Goal: Transaction & Acquisition: Purchase product/service

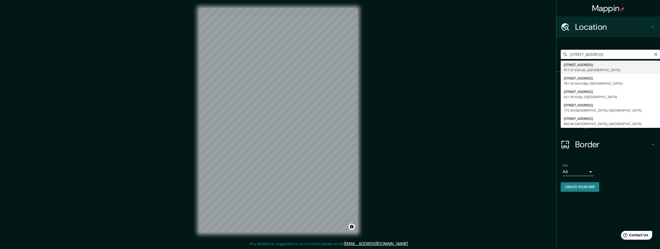
click at [597, 54] on input "vegagatan 30" at bounding box center [610, 54] width 99 height 9
type input "Vegagatan 30, 413 09 Gothenburg, Sweden"
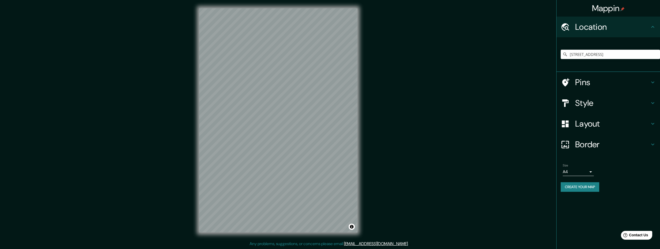
click at [592, 103] on h4 "Style" at bounding box center [612, 103] width 75 height 10
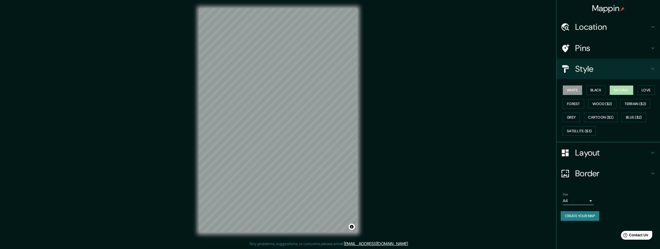
click at [619, 92] on button "Natural" at bounding box center [622, 90] width 24 height 10
click at [586, 50] on h4 "Pins" at bounding box center [612, 48] width 75 height 10
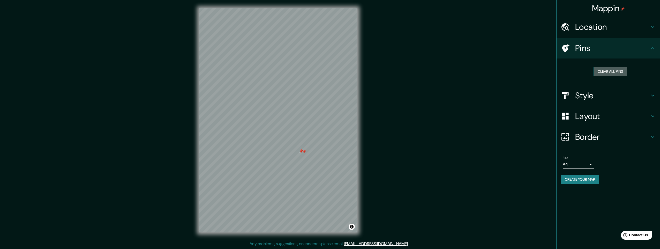
click at [603, 72] on button "Clear all pins" at bounding box center [611, 72] width 34 height 10
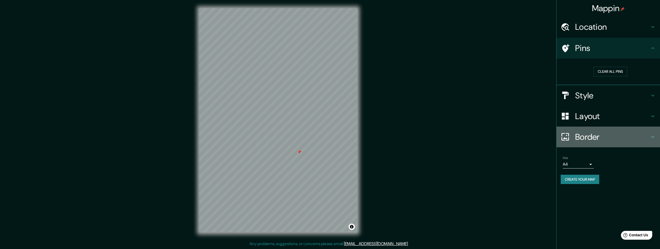
click at [587, 136] on h4 "Border" at bounding box center [612, 137] width 75 height 10
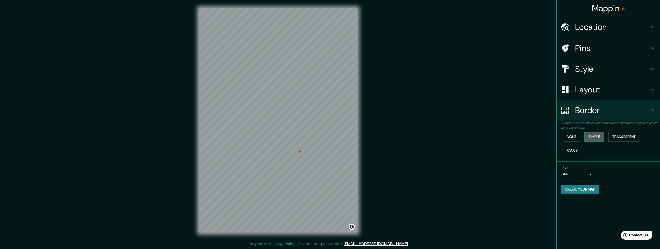
click at [593, 136] on button "Simple" at bounding box center [595, 137] width 20 height 10
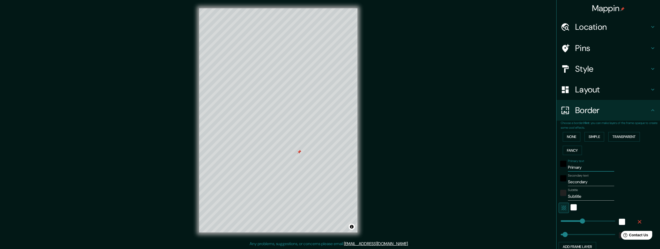
drag, startPoint x: 580, startPoint y: 167, endPoint x: 531, endPoint y: 160, distance: 50.1
click at [531, 160] on div "Mappin Location Vegagatan 30, 413 09 Gothenburg, Sweden Pins Style Layout Borde…" at bounding box center [330, 124] width 660 height 249
paste input "Göteborg"
type input "Göteborg"
type input "245"
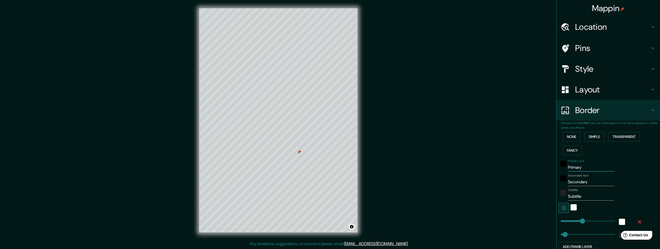
type input "49"
type input "Göteborg"
drag, startPoint x: 585, startPoint y: 182, endPoint x: 539, endPoint y: 181, distance: 46.1
click at [539, 181] on div "Mappin Location Vegagatan 30, 413 09 Gothenburg, Sweden Pins Style Layout Borde…" at bounding box center [330, 124] width 660 height 249
type input "v"
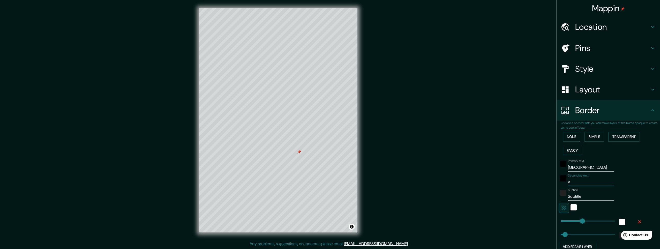
type input "245"
type input "49"
type input "ve"
type input "245"
type input "49"
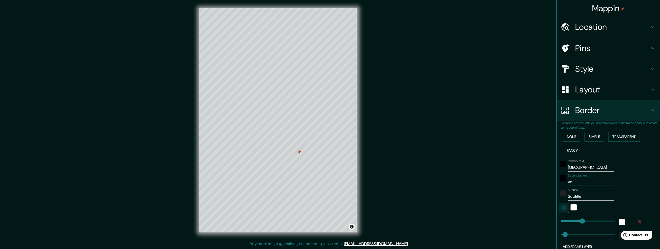
type input "veg"
type input "245"
type input "49"
type input "vega"
type input "245"
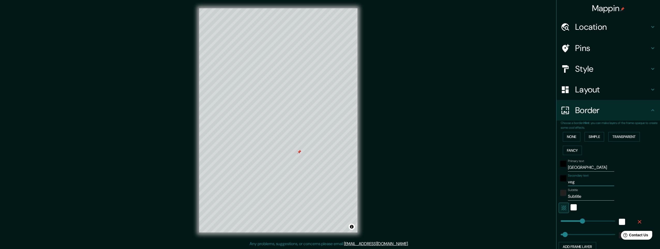
type input "49"
type input "vegag"
type input "245"
type input "49"
type input "vegaga"
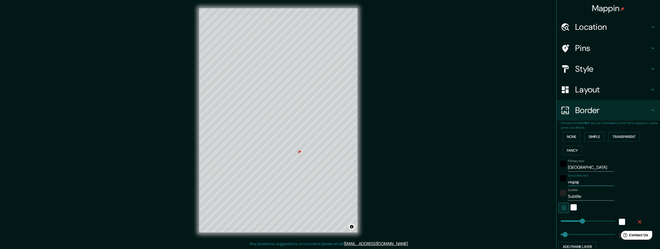
type input "245"
type input "49"
type input "vegagat"
type input "245"
type input "49"
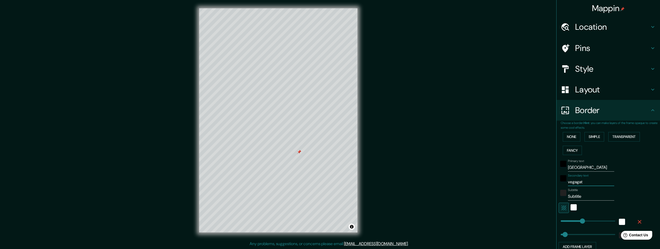
type input "vegagata"
type input "245"
type input "49"
type input "vegagatan"
type input "245"
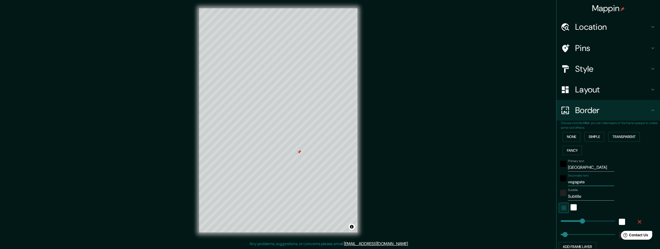
type input "49"
type input "vegagatan"
type input "245"
type input "49"
type input "vegagatan 3"
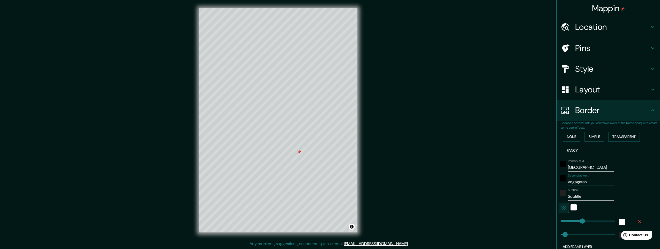
type input "245"
type input "49"
type input "vegagatan 30"
type input "245"
type input "49"
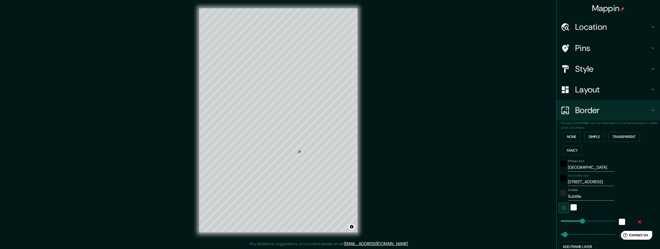
type input "vegagatan 30"
drag, startPoint x: 579, startPoint y: 197, endPoint x: 524, endPoint y: 195, distance: 55.2
click at [524, 195] on div "Mappin Location Vegagatan 30, 413 09 Gothenburg, Sweden Pins Style Layout Borde…" at bounding box center [330, 124] width 660 height 249
type input "5"
type input "245"
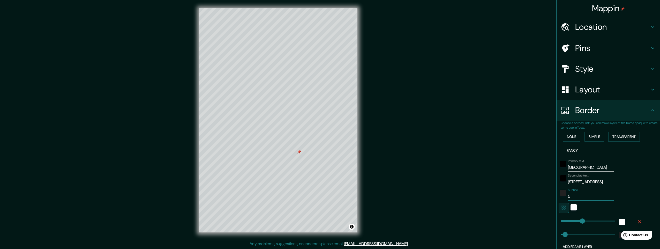
type input "49"
type input "57"
type input "245"
type input "49"
type input "57."
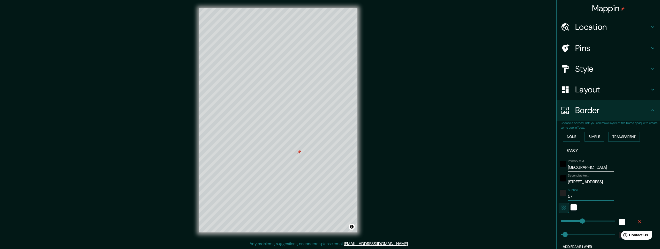
type input "245"
type input "49"
type input "57.6"
type input "245"
type input "49"
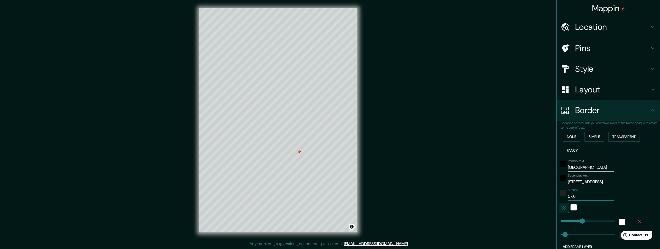
type input "57.69"
type input "245"
type input "49"
type input "57.694"
type input "245"
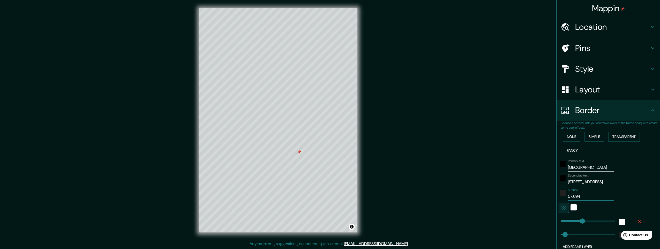
type input "49"
type input "57.694°"
type input "245"
type input "49"
type input "57.694°"
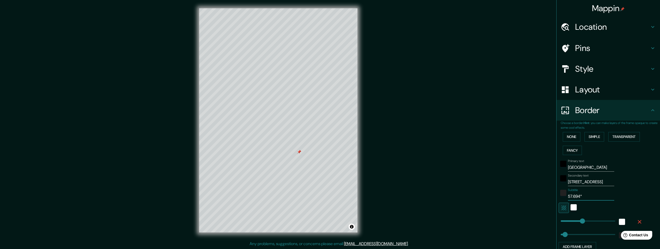
type input "245"
type input "49"
type input "57.694° N"
type input "245"
type input "49"
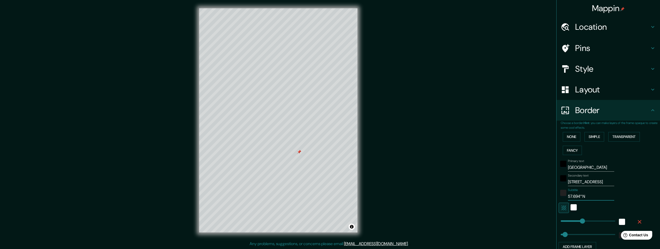
type input "57.694° N"
type input "245"
type input "49"
type input "57.694° N /"
type input "245"
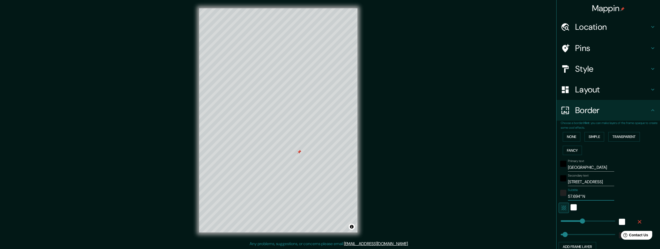
type input "49"
type input "57.694° N /"
type input "245"
type input "49"
type input "57.694° N / 1"
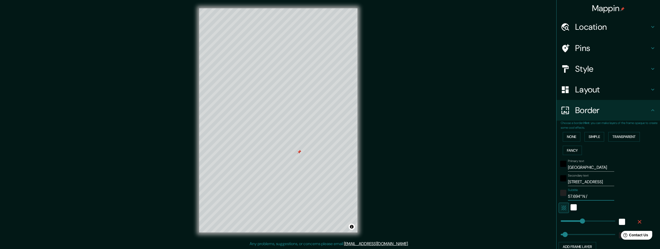
type input "245"
type input "49"
type input "57.694° N / 11"
type input "245"
type input "49"
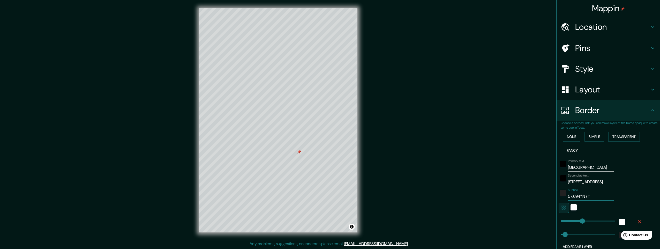
type input "57.694° N / 11."
type input "245"
type input "49"
type input "57.694° N / 11.9"
type input "245"
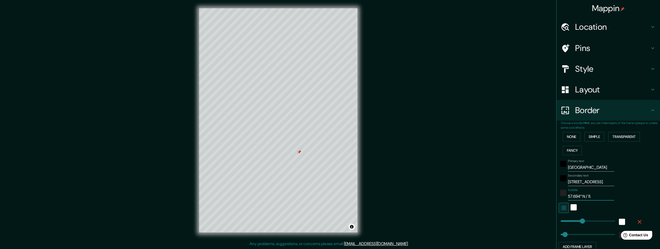
type input "49"
type input "57.694° N / 11.94"
type input "245"
type input "49"
type input "57.694° N / 11.948"
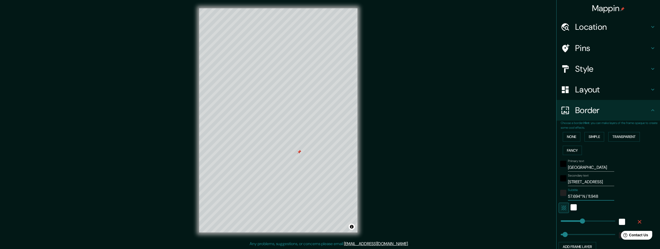
type input "245"
type input "49"
type input "57.694° N / 11.948°"
type input "245"
type input "49"
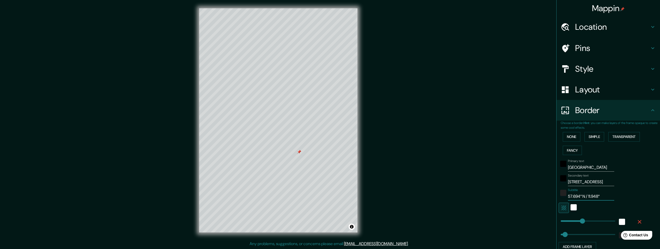
type input "57.694° N / 11.948°"
type input "245"
type input "49"
type input "57.694° N / 11.948° E"
type input "245"
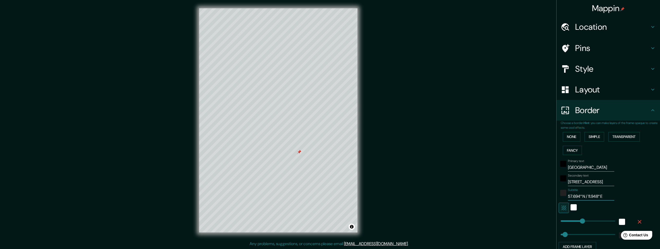
type input "49"
type input "57.694° N / 11.948° E"
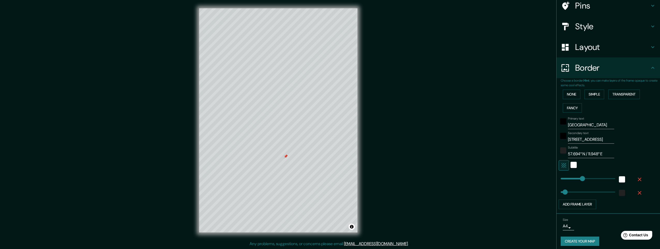
scroll to position [46, 0]
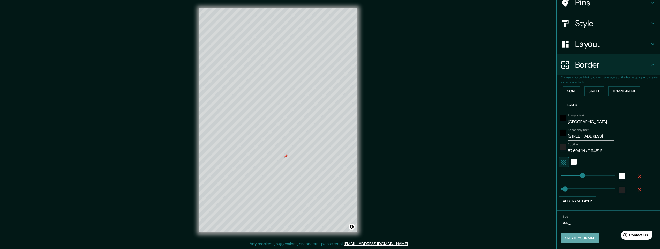
click at [572, 239] on button "Create your map" at bounding box center [580, 238] width 39 height 10
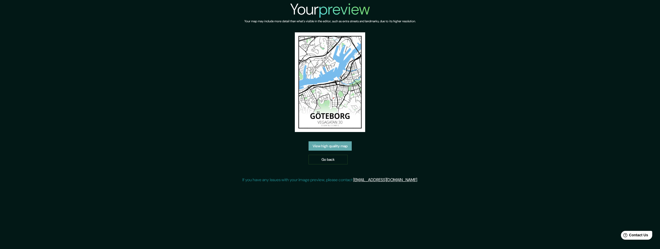
click at [335, 146] on link "View high quality map" at bounding box center [330, 146] width 43 height 10
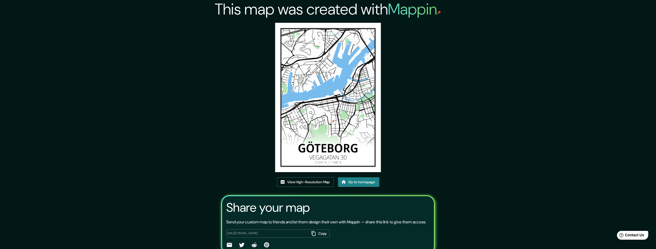
click at [311, 182] on link "View High-Resolution Map" at bounding box center [305, 182] width 57 height 10
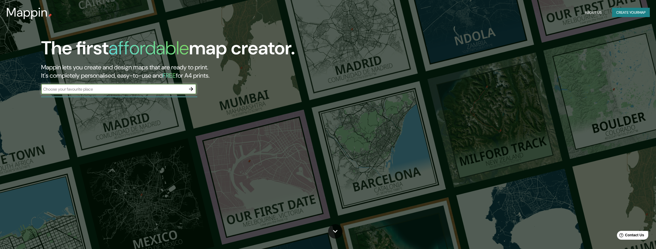
click at [192, 89] on icon "button" at bounding box center [191, 89] width 6 height 6
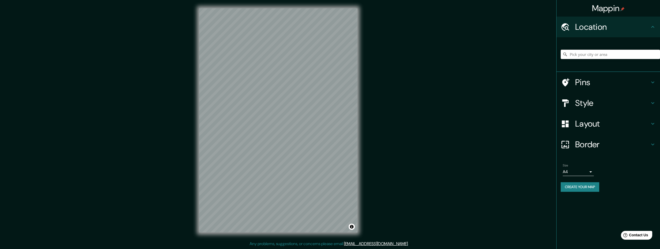
click at [573, 55] on input "Pick your city or area" at bounding box center [610, 54] width 99 height 9
paste input "[GEOGRAPHIC_DATA]"
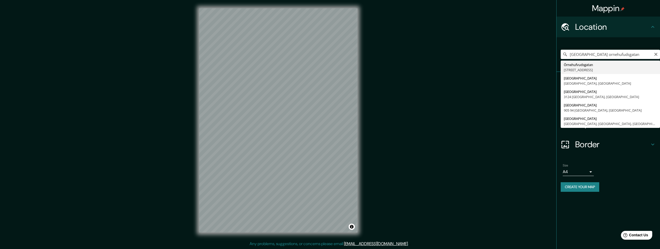
type input "[STREET_ADDRESS]"
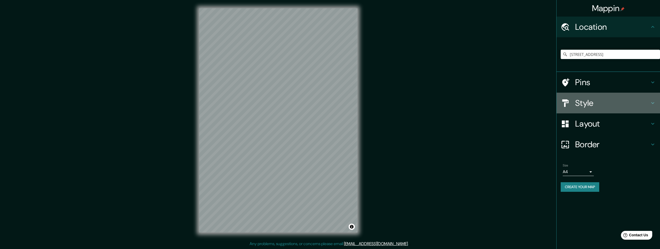
click at [581, 103] on h4 "Style" at bounding box center [612, 103] width 75 height 10
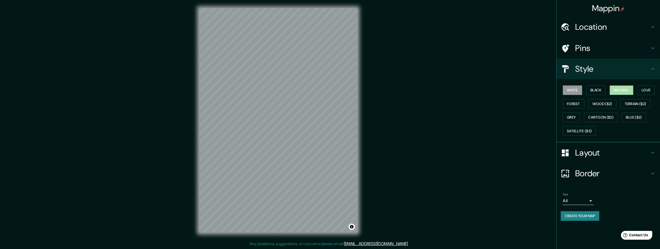
click at [621, 90] on button "Natural" at bounding box center [622, 90] width 24 height 10
click at [585, 48] on h4 "Pins" at bounding box center [612, 48] width 75 height 10
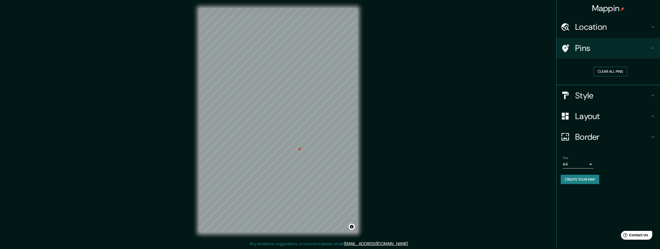
click at [610, 71] on button "Clear all pins" at bounding box center [611, 72] width 34 height 10
click at [605, 74] on button "Clear all pins" at bounding box center [611, 72] width 34 height 10
click at [615, 70] on button "Clear all pins" at bounding box center [611, 72] width 34 height 10
click at [593, 118] on h4 "Layout" at bounding box center [612, 116] width 75 height 10
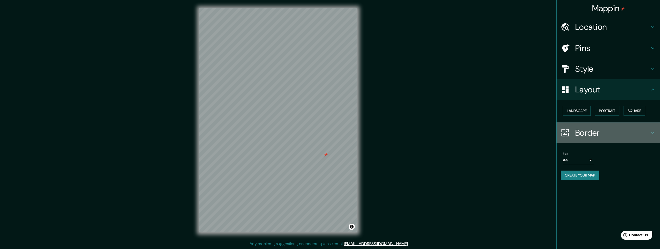
click at [588, 132] on h4 "Border" at bounding box center [612, 133] width 75 height 10
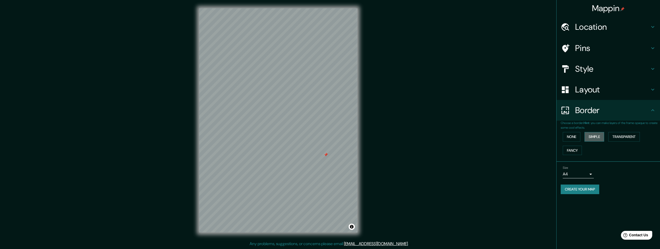
click at [595, 136] on button "Simple" at bounding box center [595, 137] width 20 height 10
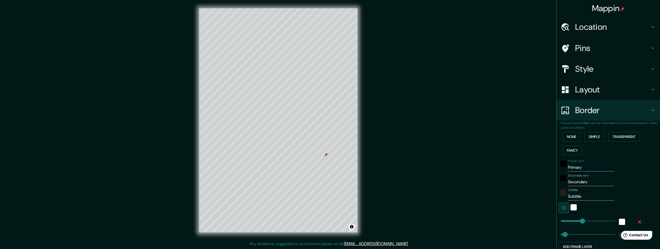
drag, startPoint x: 582, startPoint y: 167, endPoint x: 510, endPoint y: 168, distance: 72.2
click at [516, 169] on div "Mappin Location Örnehufvudsgatan, 412 59 Gothenburg, Sweden Pins Style Layout B…" at bounding box center [330, 124] width 660 height 249
type input "g"
type input "245"
type input "49"
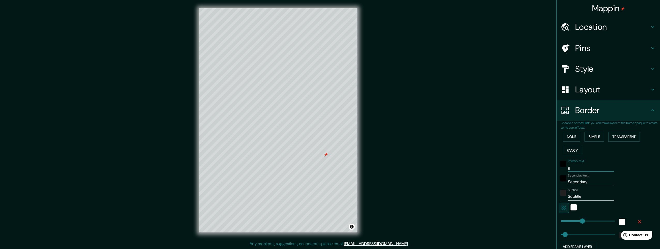
type input "go"
type input "245"
type input "49"
type input "g"
type input "245"
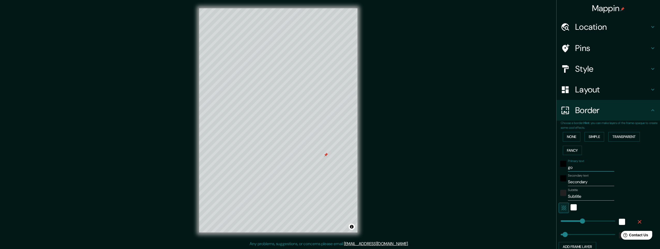
type input "49"
type input "245"
type input "49"
type input "g"
type input "245"
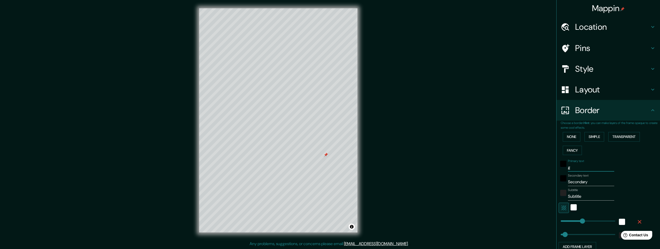
type input "49"
type input "Göteborg"
type input "245"
type input "49"
drag, startPoint x: 586, startPoint y: 182, endPoint x: 536, endPoint y: 182, distance: 51.0
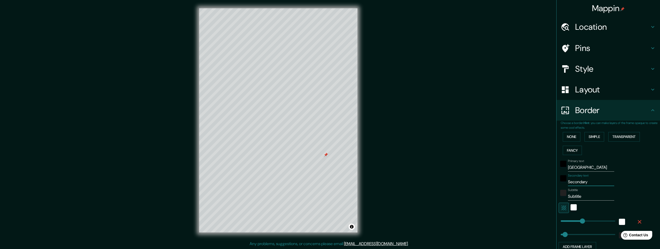
click at [536, 182] on div "Mappin Location Örnehufvudsgatan, 412 59 Gothenburg, Sweden Pins Style Layout B…" at bounding box center [330, 124] width 660 height 249
paste input "Götebo"
type input "GGöteboteborg"
type input "245"
type input "49"
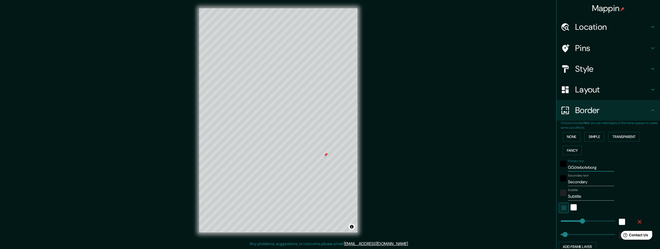
click at [568, 168] on input "GGöteboteborg" at bounding box center [591, 167] width 46 height 8
type input "GGöteboteborg"
click at [589, 184] on input "Secondary" at bounding box center [591, 182] width 46 height 8
paste input "Göteborg"
type input "SecondaryGöteborg"
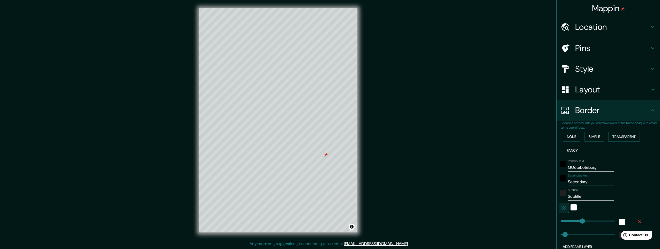
type input "245"
type input "49"
type input "öteborg"
type input "245"
type input "49"
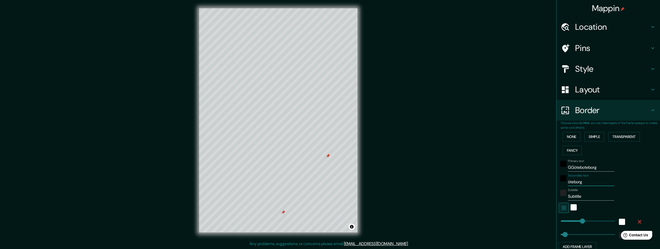
drag, startPoint x: 587, startPoint y: 181, endPoint x: 560, endPoint y: 183, distance: 26.4
click at [560, 183] on div "Secondary text öteborg" at bounding box center [601, 180] width 85 height 12
type input "ö"
type input "245"
type input "49"
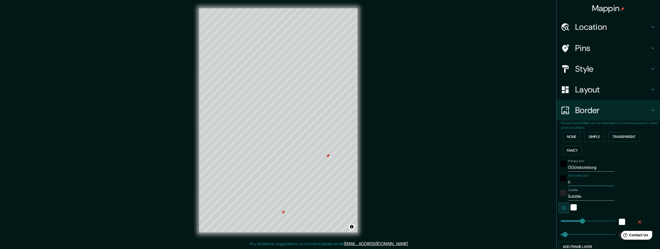
drag, startPoint x: 567, startPoint y: 183, endPoint x: 585, endPoint y: 182, distance: 18.1
click at [585, 182] on input "ö" at bounding box center [591, 182] width 46 height 8
type input "ö"
type input "Göteboteborg"
type input "245"
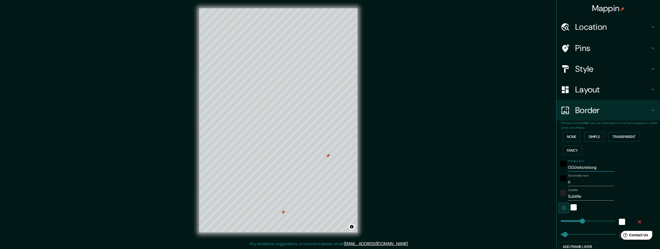
type input "49"
drag, startPoint x: 568, startPoint y: 168, endPoint x: 558, endPoint y: 167, distance: 10.1
click at [559, 167] on div "Primary text Göteboteborg" at bounding box center [601, 165] width 85 height 12
drag, startPoint x: 578, startPoint y: 167, endPoint x: 612, endPoint y: 169, distance: 34.2
click at [612, 169] on div "Primary text Göteboteborg" at bounding box center [601, 165] width 85 height 12
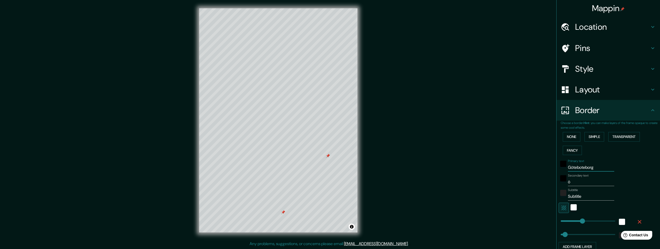
type input "Götebor"
type input "245"
type input "49"
type input "Göteborg"
type input "245"
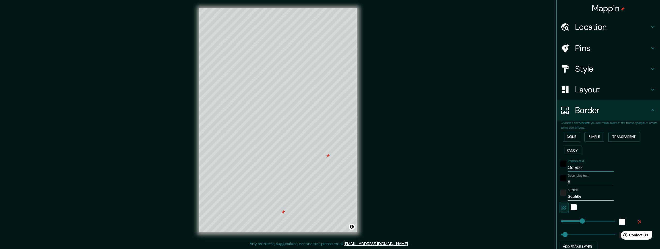
type input "49"
type input "Göteborg"
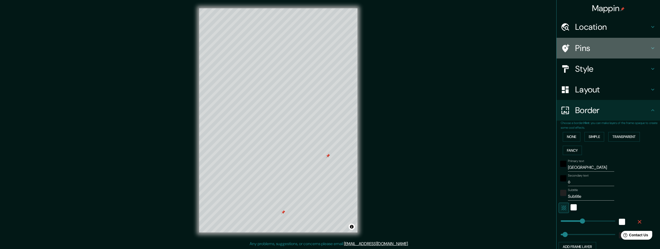
click at [581, 49] on h4 "Pins" at bounding box center [612, 48] width 75 height 10
type input "245"
type input "49"
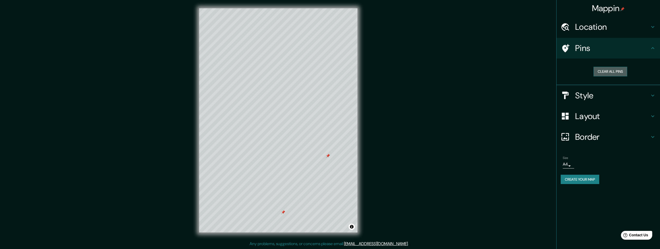
click at [611, 72] on button "Clear all pins" at bounding box center [611, 72] width 34 height 10
click at [606, 72] on button "Clear all pins" at bounding box center [611, 72] width 34 height 10
click at [585, 137] on h4 "Border" at bounding box center [612, 137] width 75 height 10
type input "245"
type input "49"
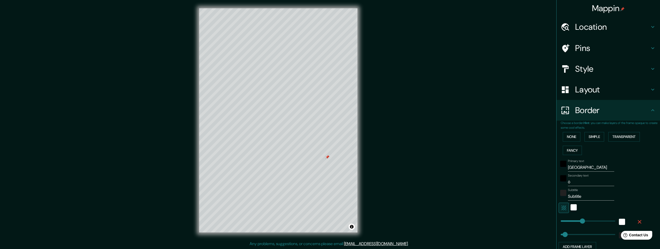
click at [568, 183] on input "ö" at bounding box center [591, 182] width 46 height 8
type input "ör"
type input "245"
type input "49"
type input "örn"
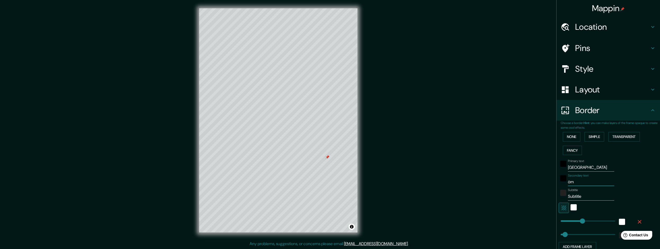
type input "245"
type input "49"
type input "örne"
type input "245"
type input "49"
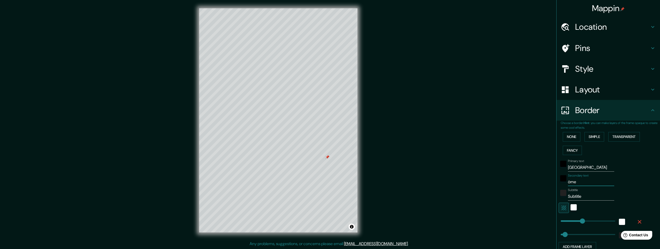
type input "örneh"
type input "245"
type input "49"
type input "örnehu"
type input "245"
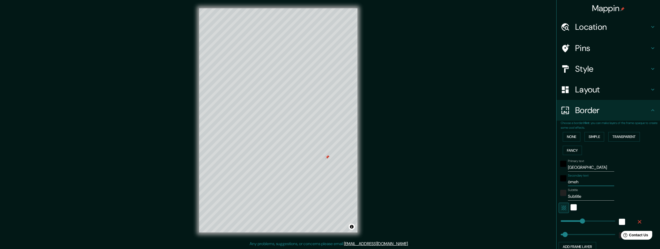
type input "49"
type input "örnehuf"
type input "245"
type input "49"
type input "örnehufv"
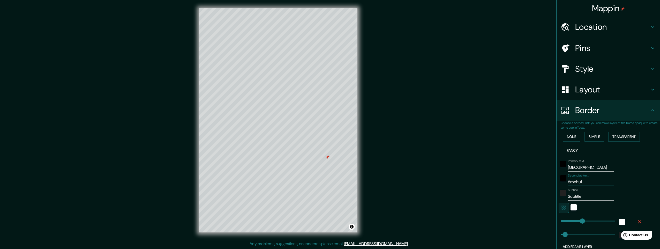
type input "245"
type input "49"
type input "örnehufvu"
type input "245"
type input "49"
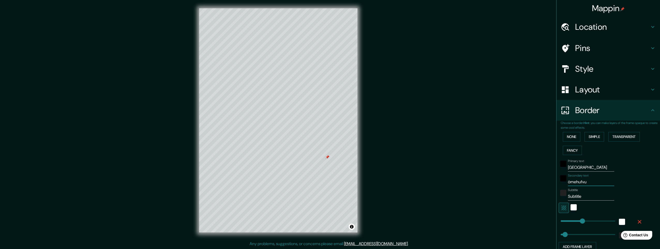
type input "örnehufvud"
type input "245"
type input "49"
type input "örnehufvuds"
type input "245"
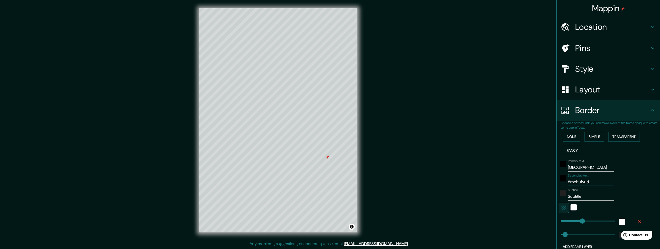
type input "49"
type input "örnehufvudsg"
type input "245"
type input "49"
type input "örnehufvudsgs"
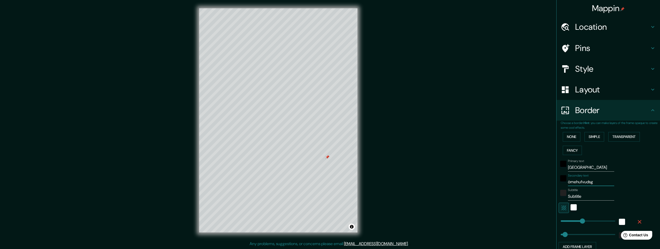
type input "245"
type input "49"
type input "örnehufvudsgst"
type input "245"
type input "49"
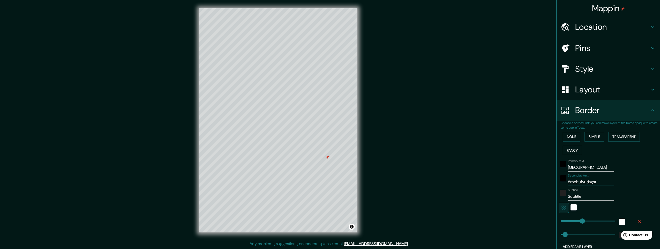
type input "örnehufvudsgs"
type input "245"
type input "49"
type input "örnehufvudsg"
type input "245"
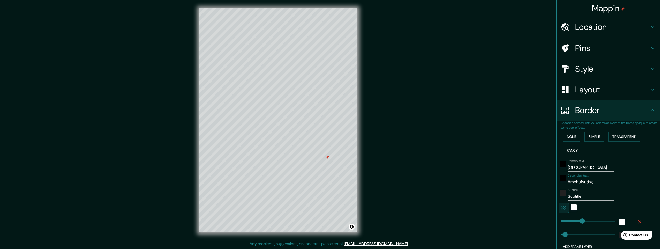
type input "49"
type input "örnehufvudsga"
type input "245"
type input "49"
type input "örnehufvudsgat"
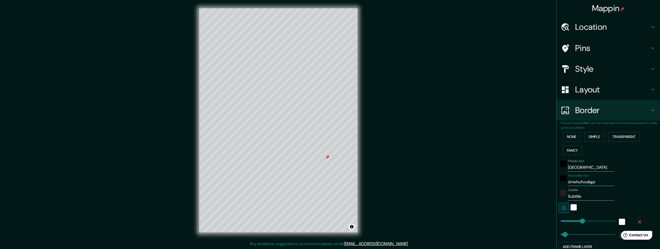
type input "245"
type input "49"
type input "örnehufvudsgata"
type input "245"
type input "49"
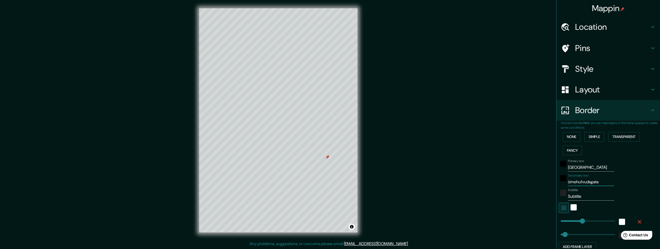
type input "örnehufvudsgatan"
type input "245"
type input "49"
type input "örnehufvudsgatan"
click at [580, 197] on input "Subtitle" at bounding box center [591, 196] width 46 height 8
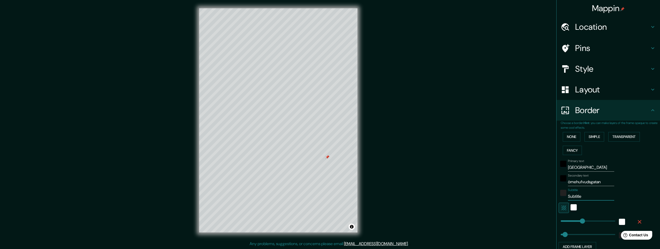
drag, startPoint x: 580, startPoint y: 197, endPoint x: 530, endPoint y: 198, distance: 50.2
click at [530, 198] on div "Mappin Location Örnehufvudsgatan, 412 59 Gothenburg, Sweden Pins Style Layout B…" at bounding box center [330, 124] width 660 height 249
type input "5"
type input "245"
type input "49"
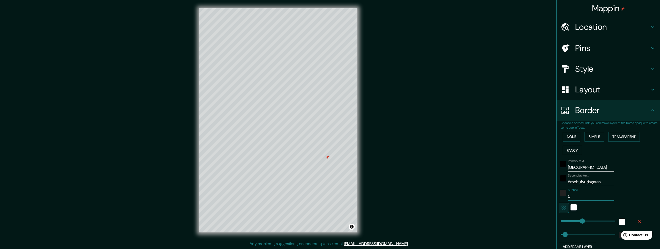
type input "57"
type input "245"
type input "49"
type input "57."
type input "245"
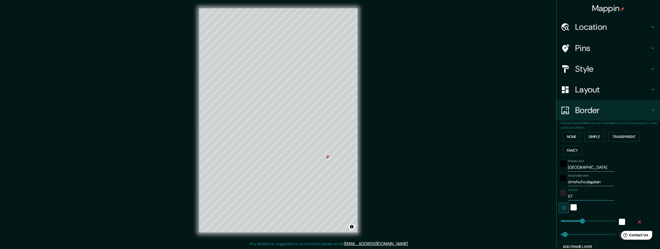
type input "49"
type input "57.6"
type input "245"
type input "49"
type input "57.68"
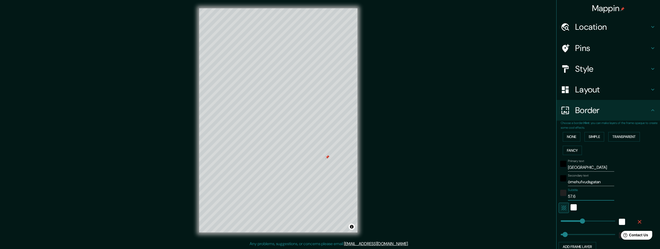
type input "245"
type input "49"
type input "57.688"
type input "245"
type input "49"
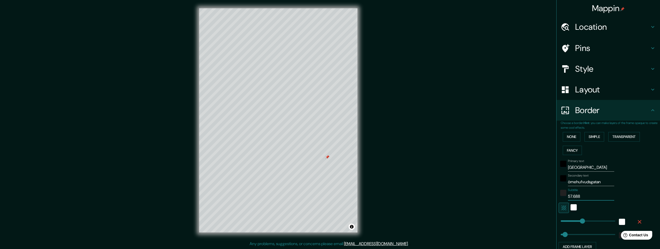
type input "57.688°"
type input "245"
type input "49"
type input "57.688°"
type input "245"
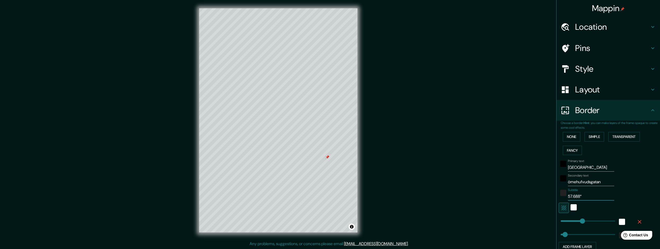
type input "49"
type input "57.688° N"
type input "245"
type input "49"
type input "57.688° N"
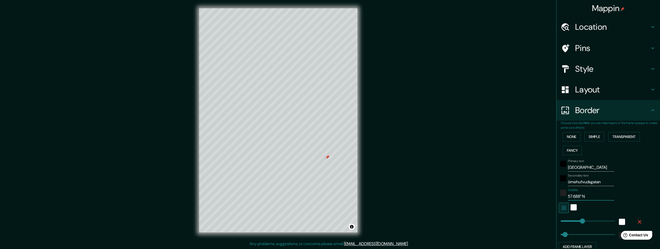
type input "245"
type input "49"
type input "57.688° N /"
type input "245"
type input "49"
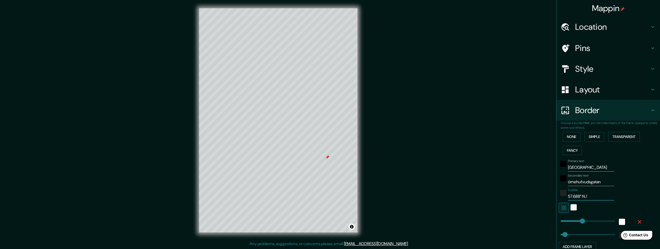
type input "57.688° N /"
type input "245"
type input "49"
type input "57.688° N / 1"
type input "245"
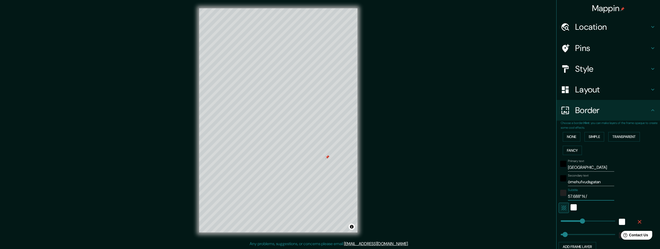
type input "49"
type input "57.688° N / 11"
type input "245"
type input "49"
type input "57.688° N / 11."
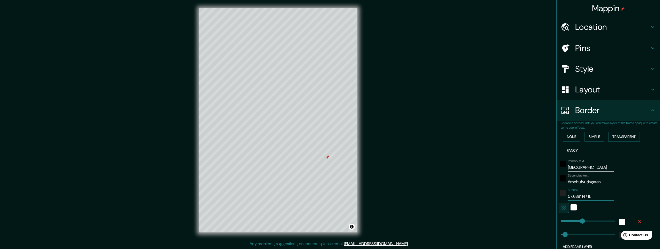
type input "245"
type input "49"
type input "57.688° N / 11.9"
type input "245"
type input "49"
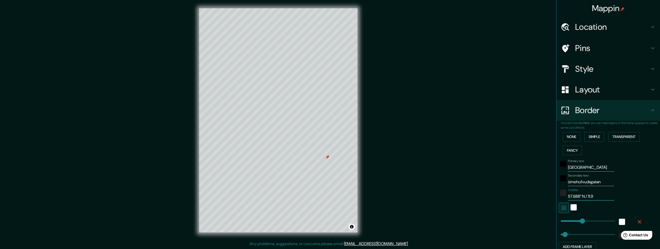
type input "57.688° N / 11.98"
type input "245"
type input "49"
type input "57.688° N / 11.984"
type input "245"
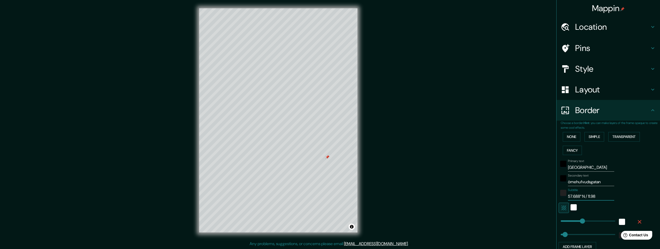
type input "49"
type input "57.688° N / 11.984°"
type input "245"
type input "49"
type input "57.688° N / 11.984°"
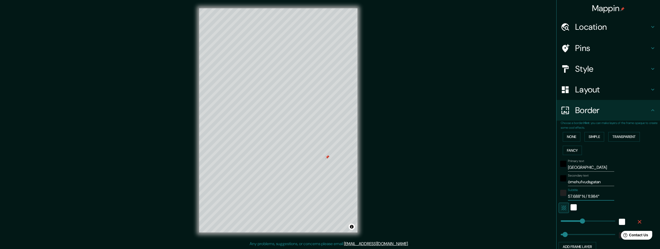
type input "245"
type input "49"
type input "57.688° N / 11.984° E"
type input "245"
type input "49"
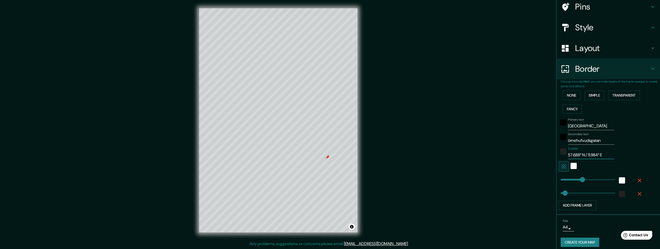
scroll to position [46, 0]
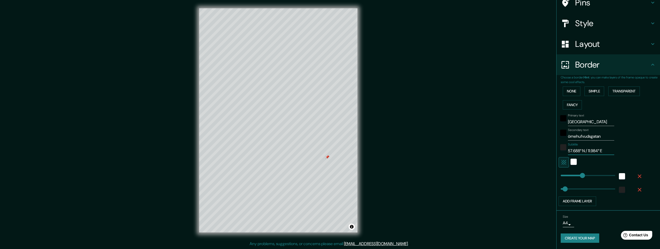
type input "57.688° N / 11.984° E"
click at [582, 238] on button "Create your map" at bounding box center [580, 238] width 39 height 10
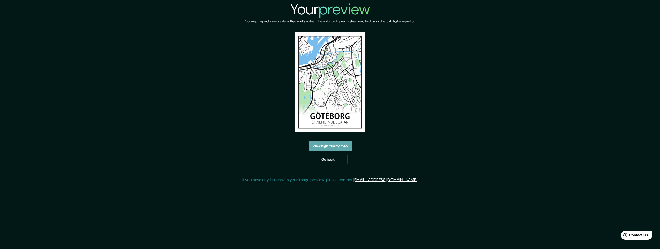
click at [332, 147] on link "View high quality map" at bounding box center [330, 146] width 43 height 10
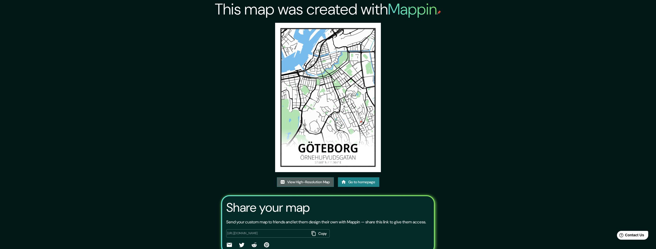
click at [310, 181] on link "View High-Resolution Map" at bounding box center [305, 182] width 57 height 10
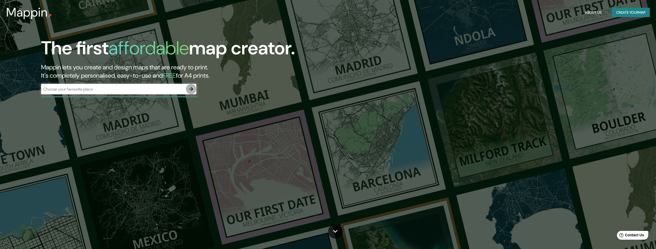
click at [191, 89] on icon "button" at bounding box center [191, 89] width 6 height 6
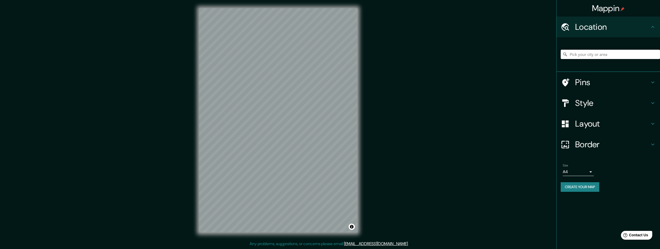
click at [572, 55] on input "Pick your city or area" at bounding box center [610, 54] width 99 height 9
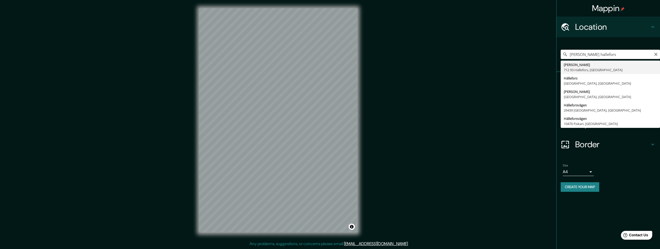
type input "[PERSON_NAME], 712 93 Hällefors, [GEOGRAPHIC_DATA]"
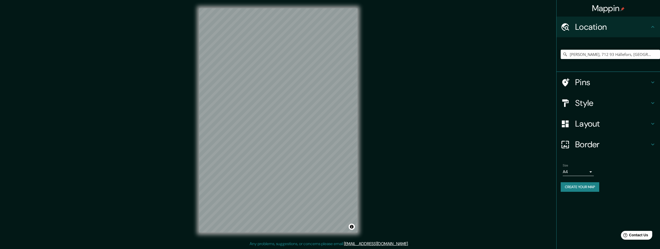
click at [589, 125] on h4 "Layout" at bounding box center [612, 123] width 75 height 10
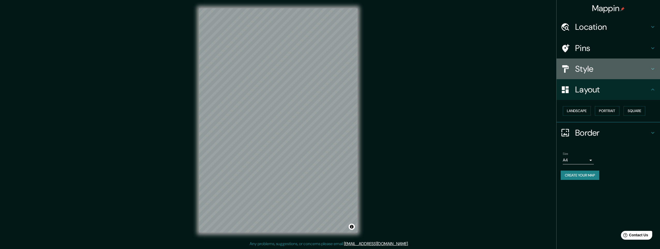
click at [586, 74] on div "Style" at bounding box center [608, 68] width 103 height 21
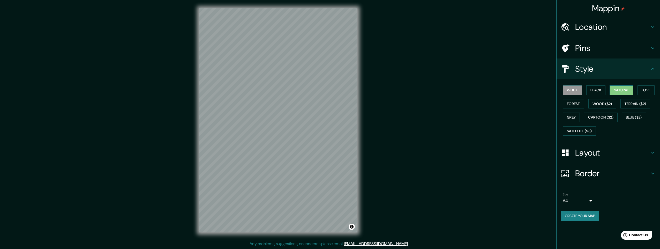
click at [625, 88] on button "Natural" at bounding box center [622, 90] width 24 height 10
click at [578, 133] on button "Satellite ($3)" at bounding box center [579, 131] width 33 height 10
click at [374, 159] on div "Mappin Location Nygård, 712 93 Hällefors, Sweden Pins Style White Black Natural…" at bounding box center [330, 124] width 660 height 249
click at [363, 172] on div "© Mapbox © OpenStreetMap Improve this map © Maxar" at bounding box center [278, 120] width 175 height 241
click at [621, 91] on button "Natural" at bounding box center [622, 90] width 24 height 10
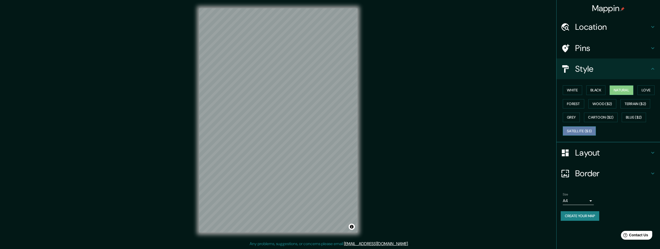
click at [579, 131] on button "Satellite ($3)" at bounding box center [579, 131] width 33 height 10
click at [622, 91] on button "Natural" at bounding box center [622, 90] width 24 height 10
click at [584, 49] on h4 "Pins" at bounding box center [612, 48] width 75 height 10
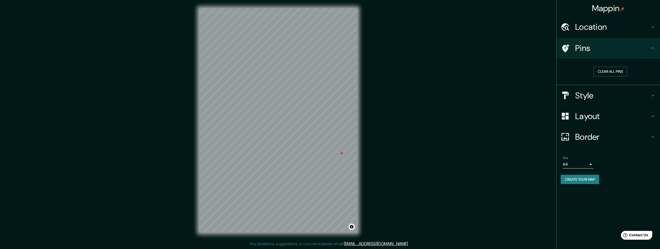
click at [607, 73] on button "Clear all pins" at bounding box center [611, 72] width 34 height 10
click at [609, 73] on button "Clear all pins" at bounding box center [611, 72] width 34 height 10
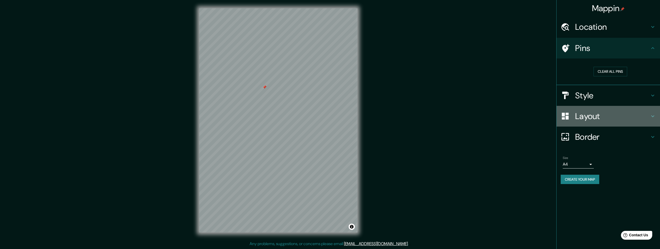
click at [582, 117] on h4 "Layout" at bounding box center [612, 116] width 75 height 10
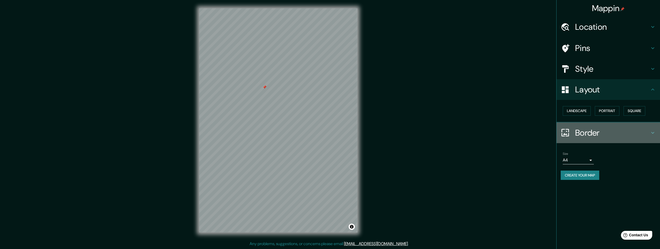
click at [589, 131] on h4 "Border" at bounding box center [612, 133] width 75 height 10
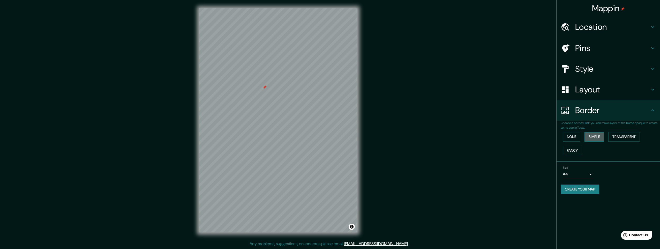
click at [596, 137] on button "Simple" at bounding box center [595, 137] width 20 height 10
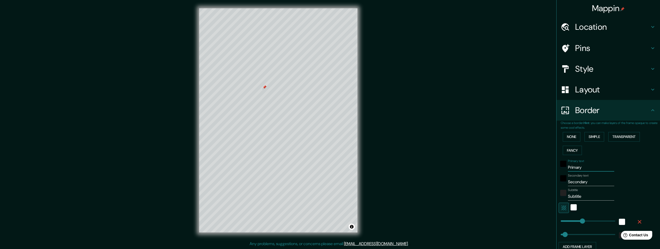
drag, startPoint x: 582, startPoint y: 167, endPoint x: 522, endPoint y: 161, distance: 60.1
click at [522, 161] on div "Mappin Location Nygård, 712 93 Hällefors, Sweden Pins Style Layout Border Choos…" at bounding box center [330, 124] width 660 height 249
type input "s"
type input "245"
type input "49"
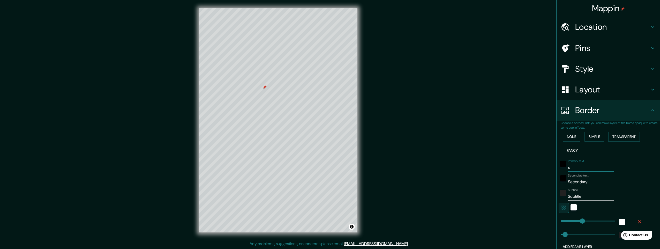
type input "so"
type input "245"
type input "49"
type input "som"
type input "245"
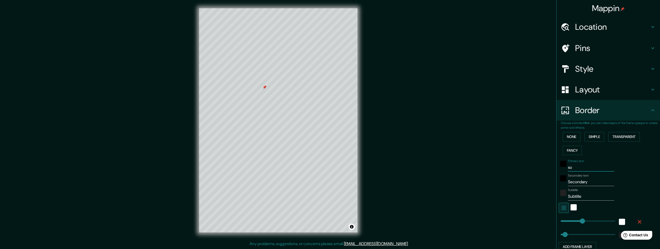
type input "49"
type input "somm"
type input "245"
type input "49"
type input "somma"
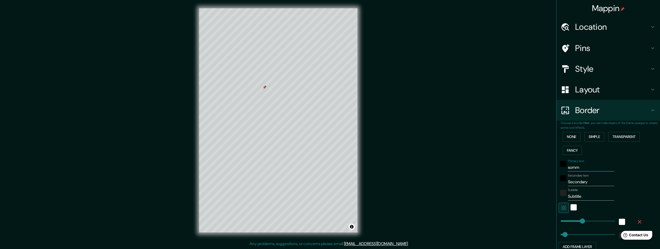
type input "245"
type input "49"
type input "sommar"
type input "245"
type input "49"
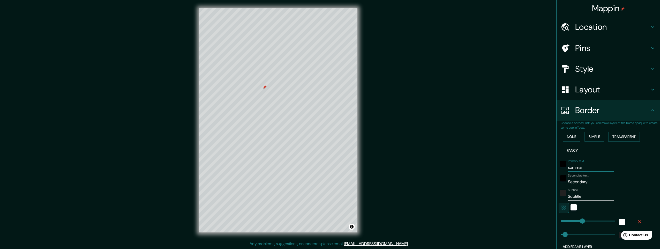
type input "sommars"
type input "245"
type input "49"
type input "sommarst"
type input "245"
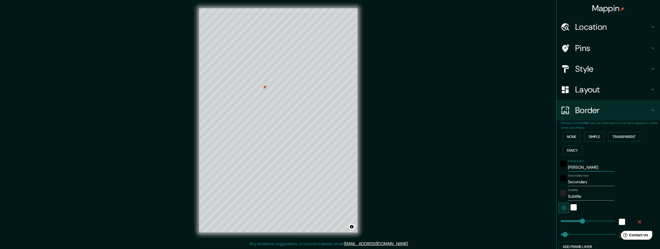
type input "49"
type input "sommarstu"
type input "245"
type input "49"
type input "sommarstug"
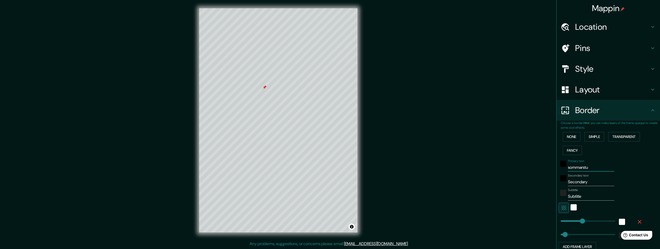
type input "245"
type input "49"
type input "sommarstuga"
type input "245"
type input "49"
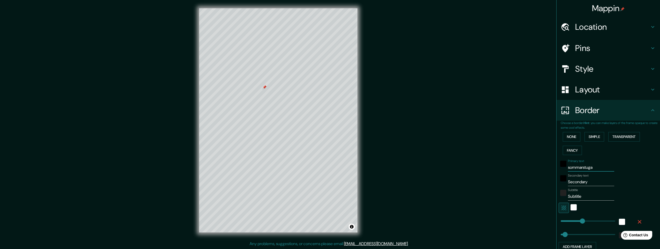
type input "sommarstugan"
type input "245"
type input "49"
type input "sommarstugan"
drag, startPoint x: 586, startPoint y: 182, endPoint x: 489, endPoint y: 173, distance: 97.2
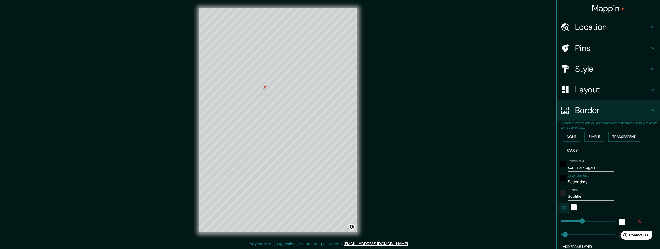
click at [489, 173] on div "Mappin Location Nygård, 712 93 Hällefors, Sweden Pins Style Layout Border Choos…" at bounding box center [330, 124] width 660 height 249
type input "s"
type input "245"
type input "49"
type input "sa"
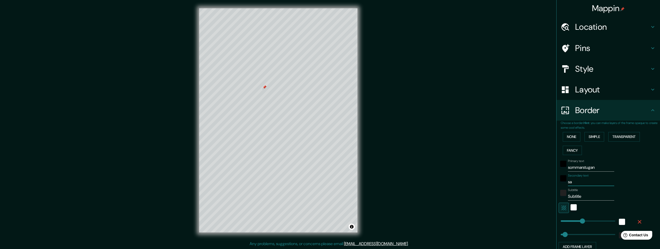
type input "245"
type input "49"
type input "s"
type input "245"
type input "49"
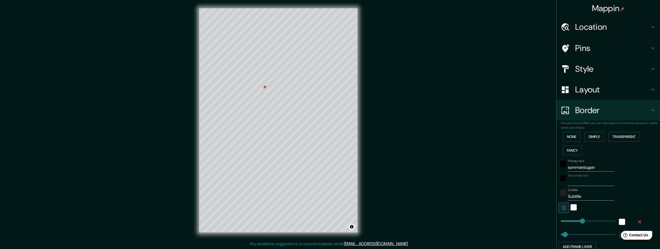
type input "245"
type input "49"
type input "n"
type input "245"
type input "49"
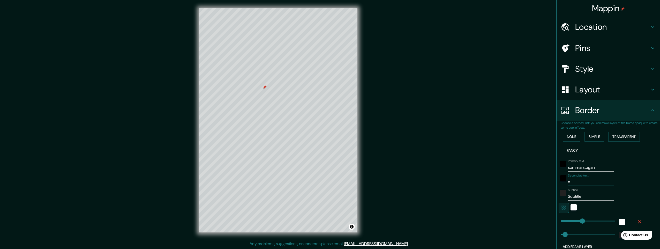
type input "no"
type input "245"
type input "49"
type input "nor"
type input "245"
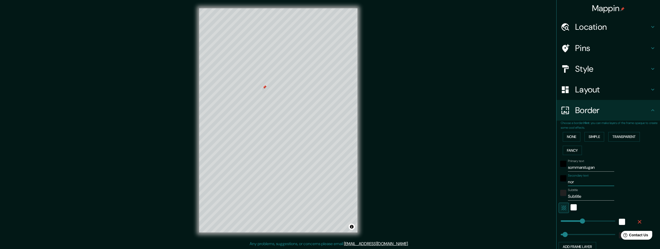
type input "49"
type input "norr"
type input "245"
type input "49"
type input "norra"
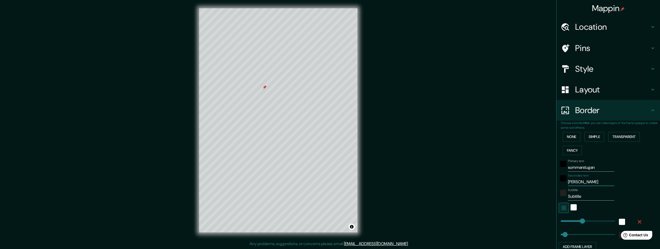
type input "245"
type input "49"
type input "norra"
type input "245"
type input "49"
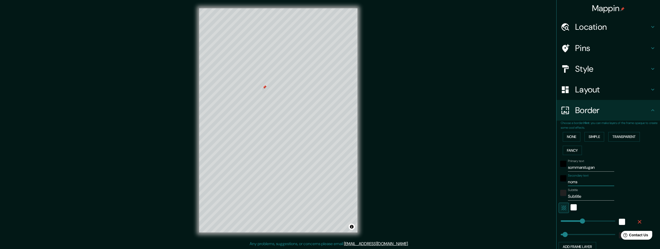
type input "norra l"
type input "245"
type input "49"
paste input "Ö"
type input "norra lÖ"
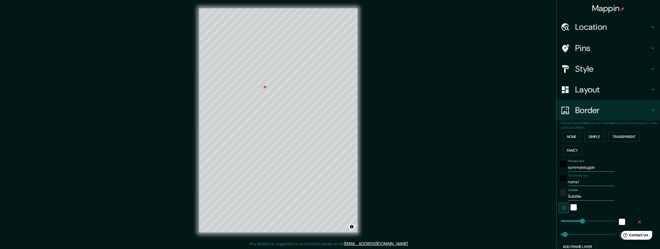
type input "245"
type input "49"
type input "norra lÖv"
type input "245"
type input "49"
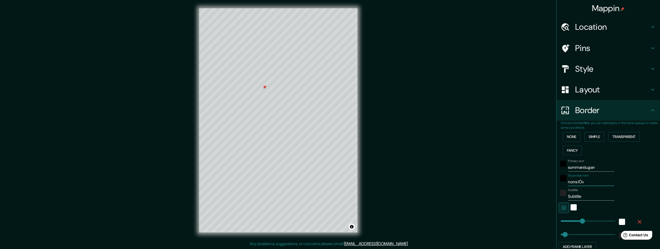
type input "norra lÖvv"
type input "245"
type input "49"
type input "norra lÖvvi"
type input "245"
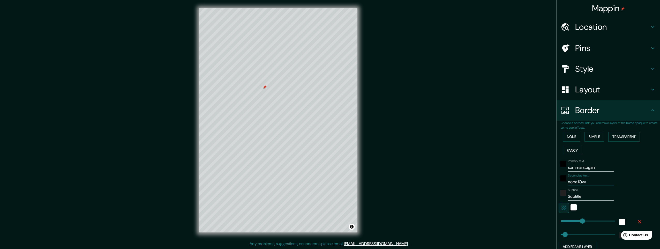
type input "49"
type input "norra lÖvvik"
type input "245"
type input "49"
type input "norra lÖvvike"
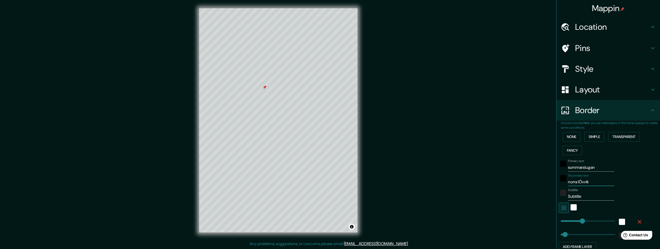
type input "245"
type input "49"
type input "norra lÖvviken"
type input "245"
type input "49"
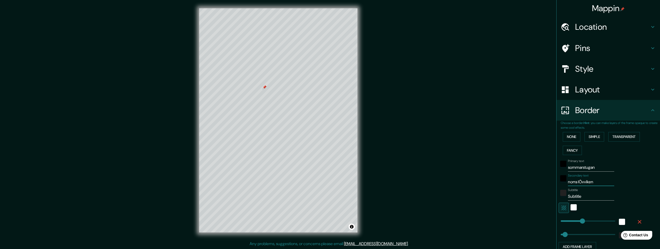
type input "norra lÖvviken"
type input "245"
type input "49"
type input "norra lÖvviken /"
type input "245"
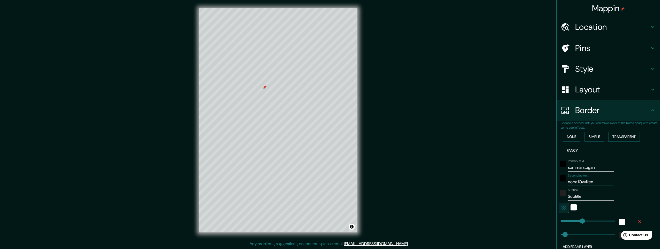
type input "49"
type input "norra lÖvviken /"
type input "245"
type input "49"
type input "norra lÖvviken / s"
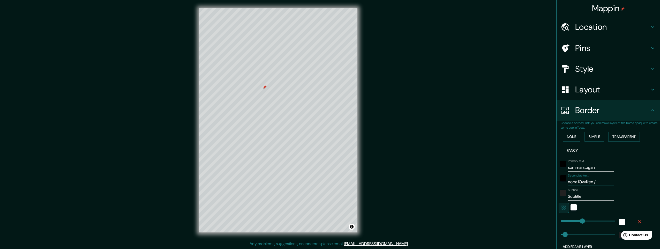
type input "245"
type input "49"
type input "norra lÖvviken / sa"
type input "245"
type input "49"
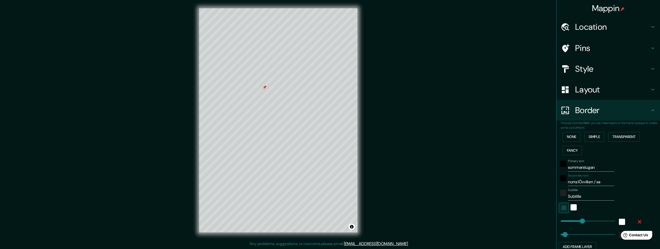
type input "norra lÖvviken / sax"
type input "245"
type input "49"
type input "norra lÖvviken / saxe"
type input "245"
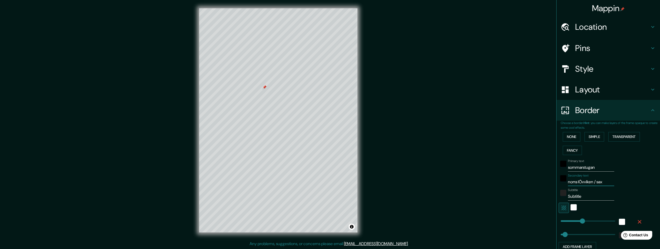
type input "49"
type input "norra lÖvviken / saxen"
type input "245"
type input "49"
type input "norra lÖvviken / saxen"
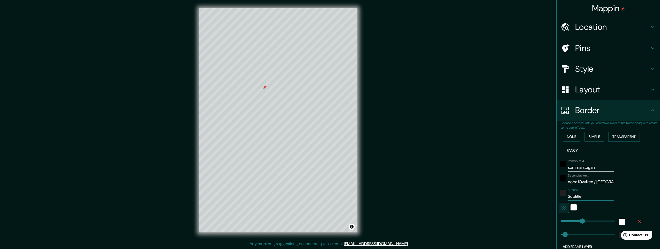
drag, startPoint x: 580, startPoint y: 195, endPoint x: 536, endPoint y: 195, distance: 44.5
click at [536, 195] on div "Mappin Location Nygård, 712 93 Hällefors, Sweden Pins Style Layout Border Choos…" at bounding box center [330, 124] width 660 height 249
type input "5"
type input "245"
type input "49"
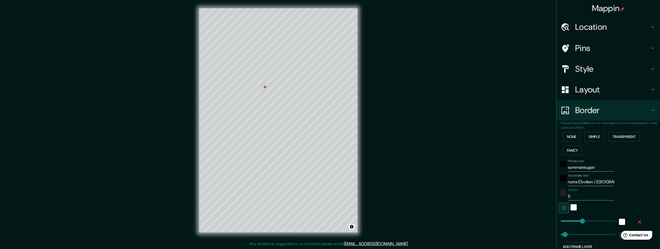
type input "59"
type input "245"
type input "49"
type input "59."
type input "245"
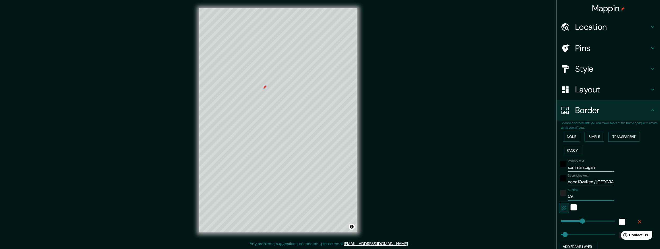
type input "49"
type input "59.0"
type input "245"
type input "49"
type input "59.00"
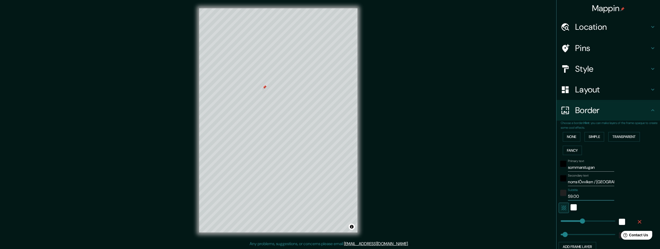
type input "245"
type input "49"
type input "59.008"
type input "245"
type input "49"
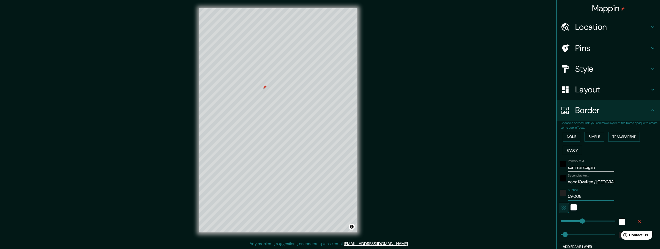
type input "59.008°"
type input "245"
type input "49"
type input "59.008"
type input "245"
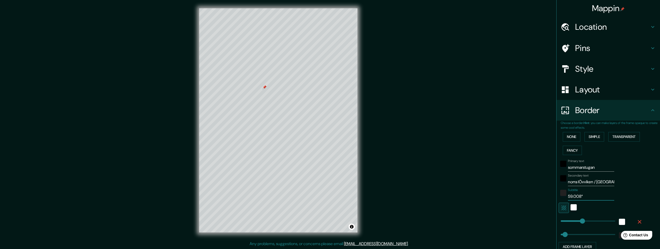
type input "49"
type input "59.00"
type input "245"
type input "49"
type input "59.0"
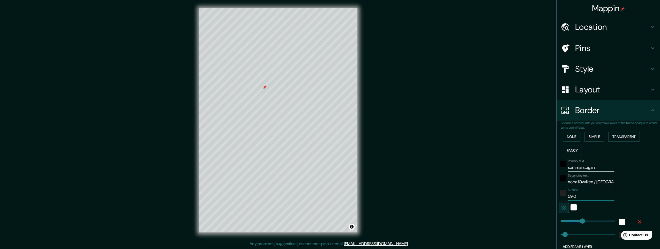
type input "245"
type input "49"
type input "59."
type input "245"
type input "49"
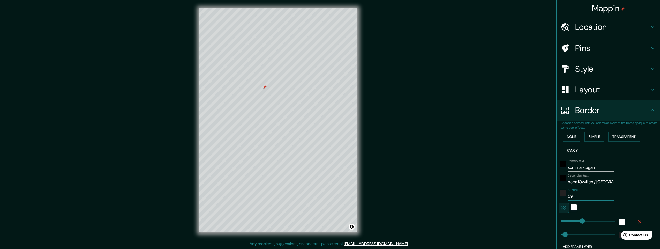
type input "59.0"
type input "245"
type input "49"
type input "59.08"
type input "245"
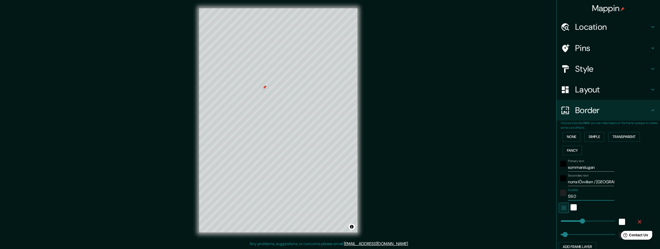
type input "49"
type input "59.0"
type input "245"
type input "49"
type input "59.00"
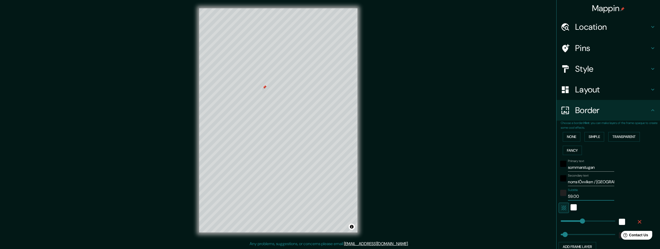
type input "245"
type input "49"
type input "59.008"
type input "245"
type input "49"
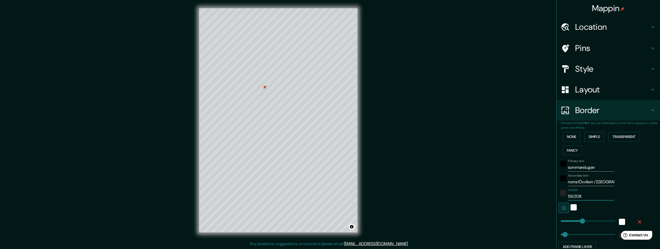
type input "59.008°"
type input "245"
type input "49"
type input "59.008°"
type input "245"
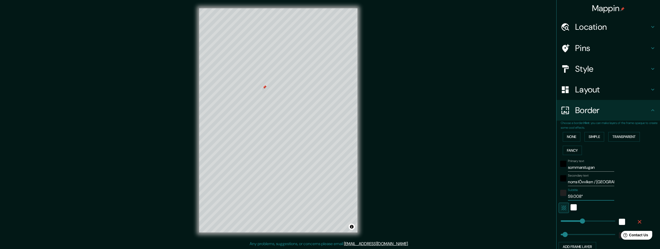
type input "49"
type input "59.008° /"
type input "245"
type input "49"
type input "59.008° /"
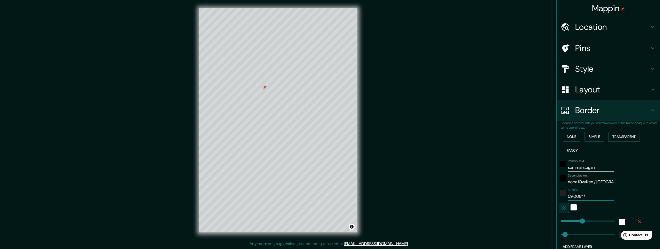
type input "245"
type input "49"
type input "59.008° / 1"
type input "245"
type input "49"
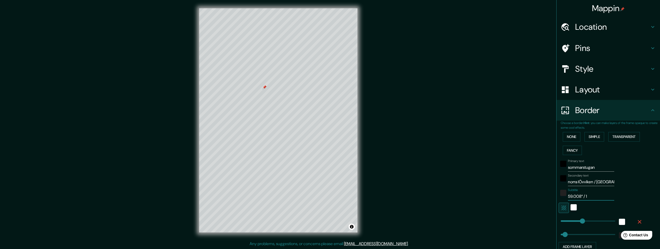
type input "59.008° / 14"
type input "245"
type input "49"
type input "59.008° / 14."
type input "245"
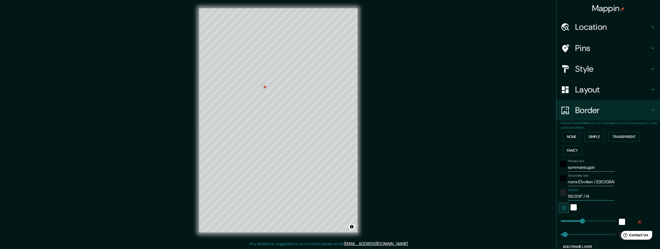
type input "49"
type input "59.008° / 14.9"
type input "245"
type input "49"
type input "59.008° / 14.90"
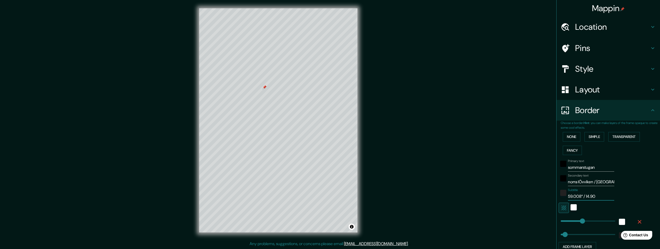
type input "245"
type input "49"
type input "59.008° / 14.902"
type input "245"
type input "49"
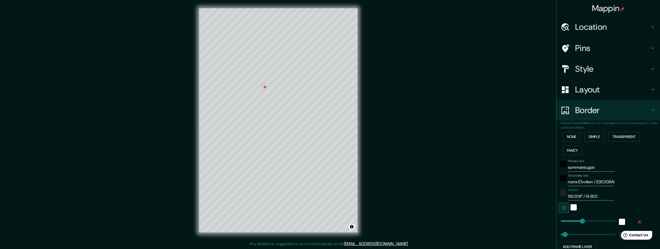
type input "59.008° / 14.902°"
type input "245"
type input "49"
click at [579, 195] on input "59.008° / 14.902°" at bounding box center [591, 196] width 46 height 8
type input "59.008° / 14.902°"
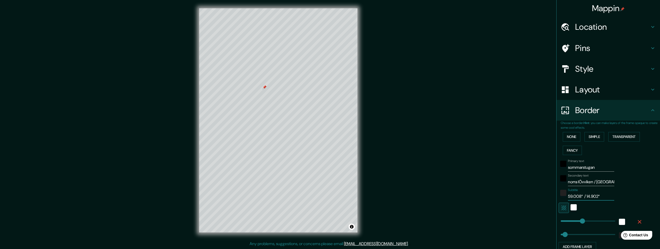
type input "245"
click at [601, 196] on input "59.008° N / 14.902°" at bounding box center [591, 196] width 46 height 8
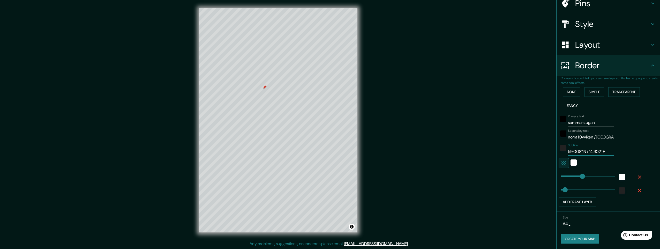
scroll to position [46, 0]
click at [573, 237] on button "Create your map" at bounding box center [580, 238] width 39 height 10
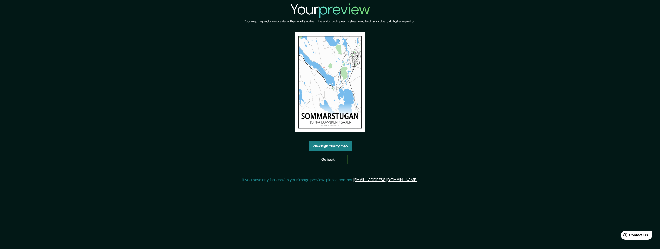
click at [328, 146] on link "View high quality map" at bounding box center [330, 146] width 43 height 10
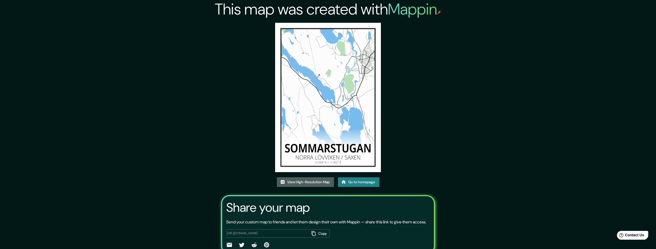
click at [311, 182] on link "View High-Resolution Map" at bounding box center [305, 182] width 57 height 10
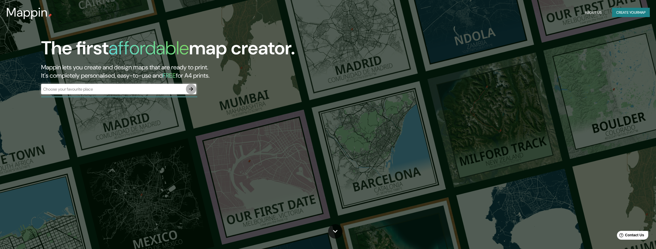
click at [191, 88] on icon "button" at bounding box center [191, 89] width 6 height 6
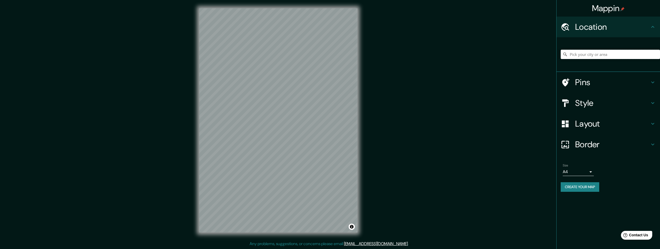
click at [584, 54] on input "Pick your city or area" at bounding box center [610, 54] width 99 height 9
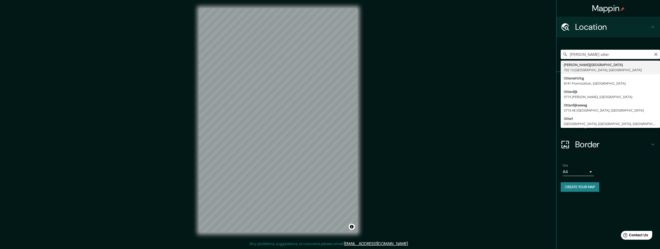
type input "Kasten Ottergatan, 702 13 Örebro, Sweden"
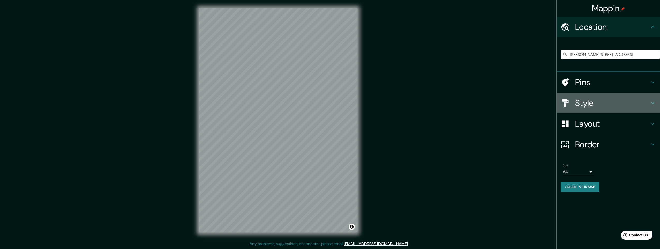
click at [578, 103] on h4 "Style" at bounding box center [612, 103] width 75 height 10
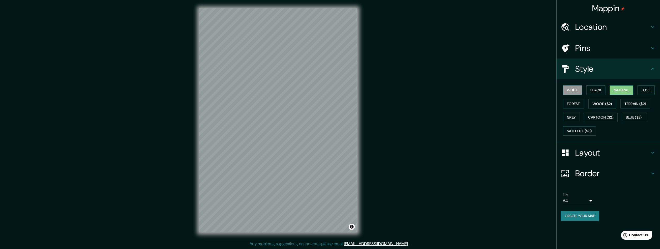
click at [619, 92] on button "Natural" at bounding box center [622, 90] width 24 height 10
click at [582, 47] on h4 "Pins" at bounding box center [612, 48] width 75 height 10
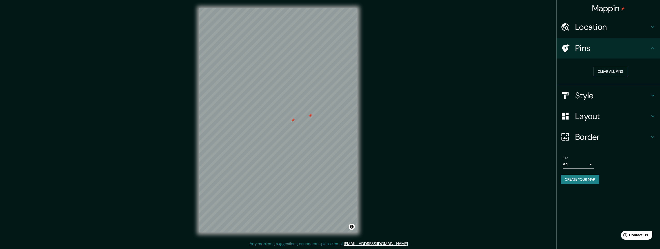
click at [611, 73] on button "Clear all pins" at bounding box center [611, 72] width 34 height 10
click at [600, 74] on button "Clear all pins" at bounding box center [611, 72] width 34 height 10
click at [600, 71] on button "Clear all pins" at bounding box center [611, 72] width 34 height 10
click at [612, 71] on button "Clear all pins" at bounding box center [611, 72] width 34 height 10
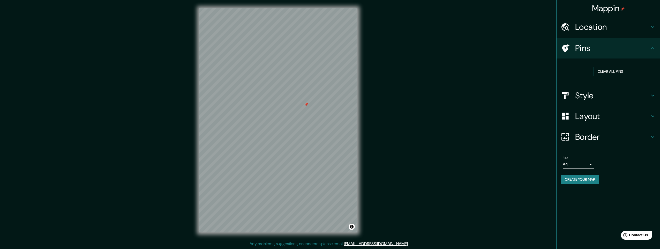
click at [592, 138] on h4 "Border" at bounding box center [612, 137] width 75 height 10
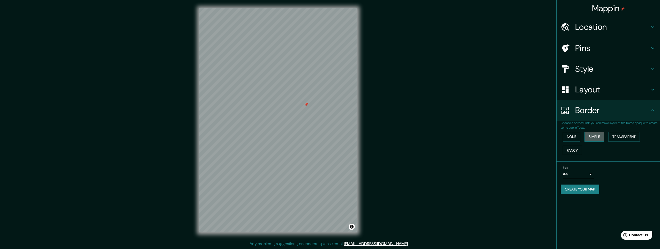
click at [594, 137] on button "Simple" at bounding box center [595, 137] width 20 height 10
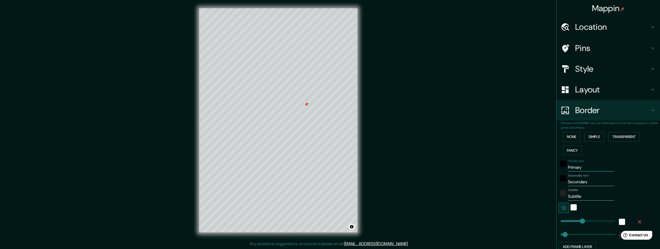
drag, startPoint x: 583, startPoint y: 169, endPoint x: 525, endPoint y: 166, distance: 58.3
click at [526, 166] on div "Mappin Location Kasten Ottergatan, 702 13 Örebro, Sweden Pins Style Layout Bord…" at bounding box center [330, 124] width 660 height 249
click at [586, 49] on h4 "Pins" at bounding box center [612, 48] width 75 height 10
type input "245"
type input "49"
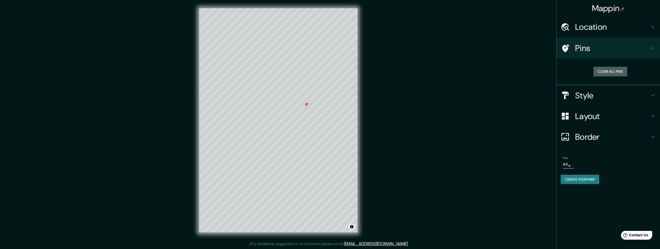
click at [606, 72] on button "Clear all pins" at bounding box center [611, 72] width 34 height 10
click at [614, 73] on button "Clear all pins" at bounding box center [611, 72] width 34 height 10
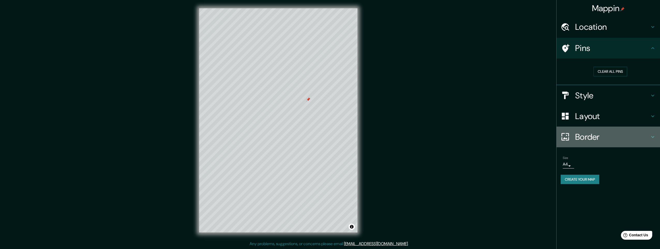
click at [585, 137] on h4 "Border" at bounding box center [612, 137] width 75 height 10
type input "245"
type input "49"
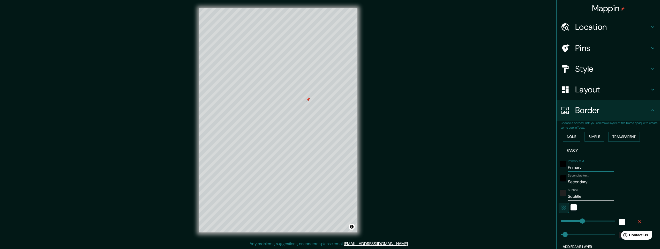
paste input "Ö"
type input "Ö"
type input "245"
type input "49"
type input "Ör"
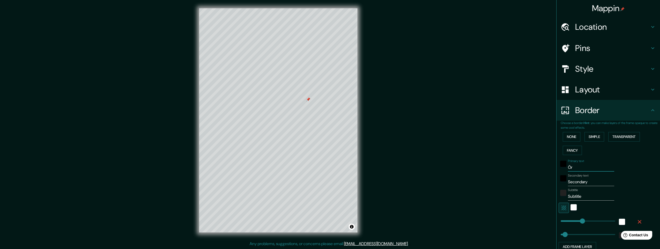
type input "245"
type input "49"
type input "Öre"
type input "245"
type input "49"
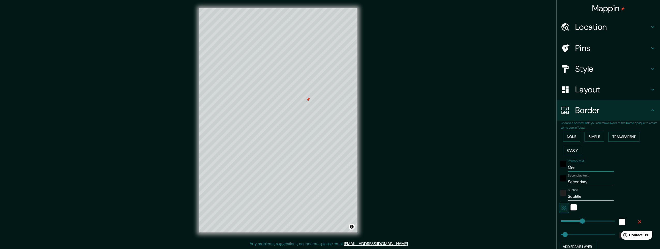
type input "Öreb"
type input "245"
type input "49"
type input "Örebr"
type input "245"
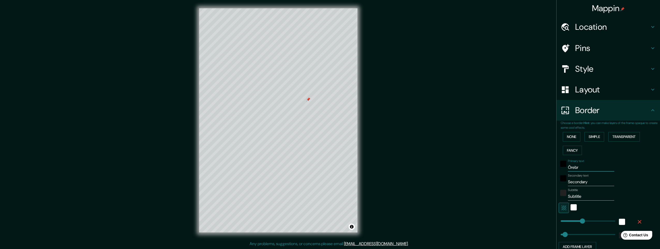
type input "49"
type input "Örebro"
type input "245"
type input "49"
type input "Örebro"
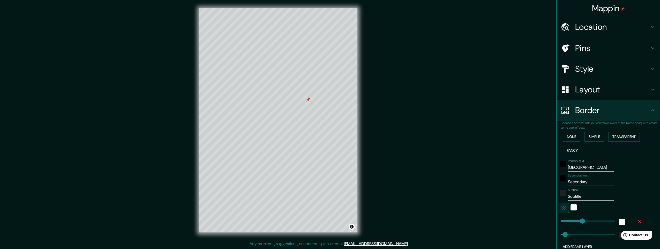
drag, startPoint x: 585, startPoint y: 182, endPoint x: 534, endPoint y: 182, distance: 51.0
click at [534, 182] on div "Mappin Location Kasten Ottergatan, 702 13 Örebro, Sweden Pins Style Layout Bord…" at bounding box center [330, 124] width 660 height 249
type input "k"
type input "245"
type input "49"
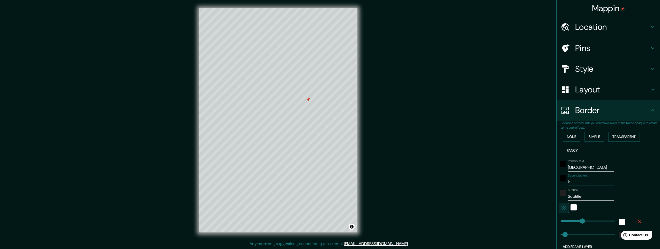
type input "ka"
type input "245"
type input "49"
type input "kas"
type input "245"
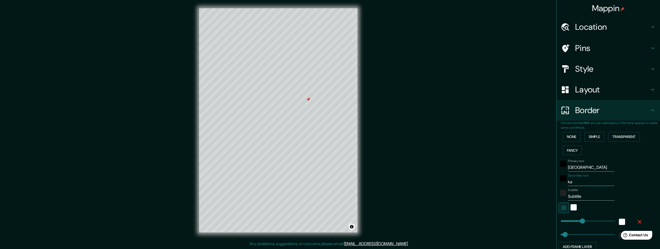
type input "49"
type input "kast"
type input "245"
type input "49"
type input "kaste"
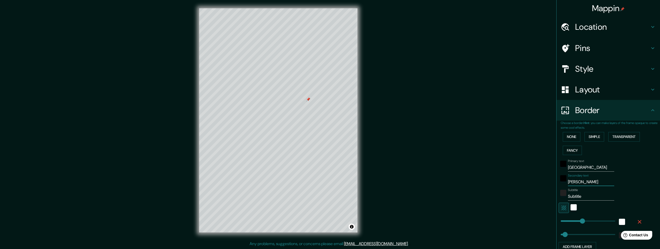
type input "245"
type input "49"
type input "kasten"
type input "245"
type input "49"
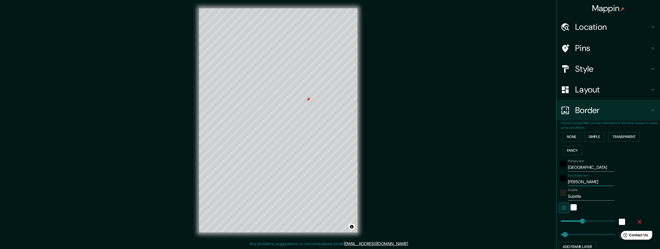
type input "kasten"
type input "245"
type input "49"
type input "kasten o"
type input "245"
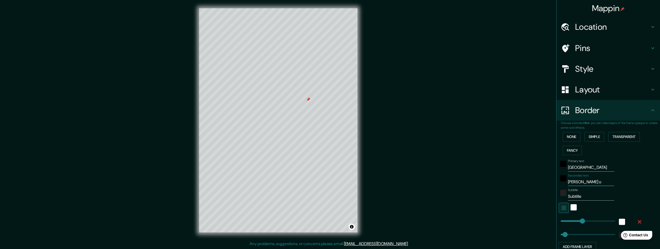
type input "49"
type input "kasten ot"
type input "245"
type input "49"
type input "kasten ott"
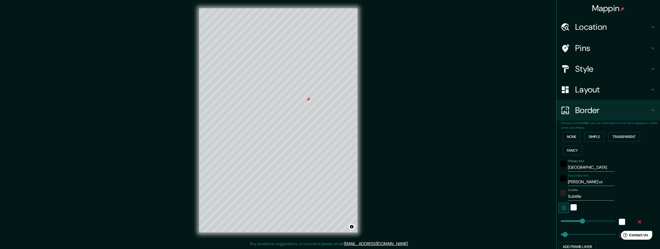
type input "245"
type input "49"
type input "kasten otte"
type input "245"
type input "49"
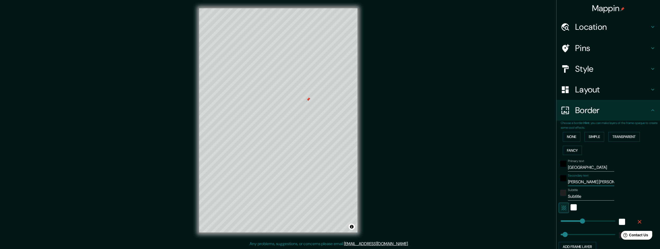
type input "kasten otter"
type input "245"
type input "49"
type input "kasten otterg"
type input "245"
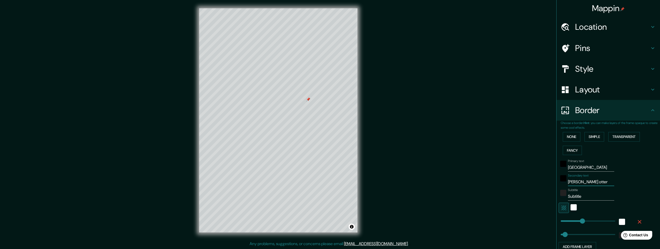
type input "49"
type input "kasten otterga"
type input "245"
type input "49"
type input "kasten ottergat"
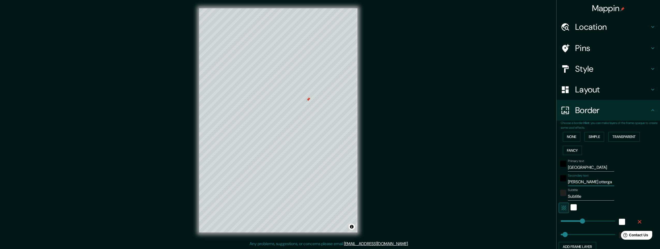
type input "245"
type input "49"
type input "kasten ottergata"
type input "245"
type input "49"
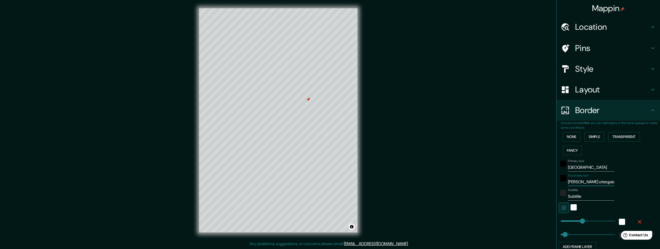
type input "kasten ottergatan"
type input "245"
type input "49"
type input "kasten ottergatan"
type input "245"
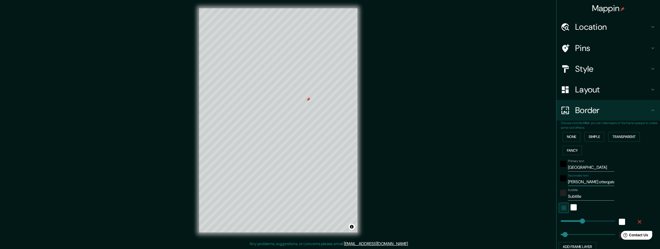
type input "49"
type input "kasten ottergatan 2"
type input "245"
type input "49"
type input "kasten ottergatan 2"
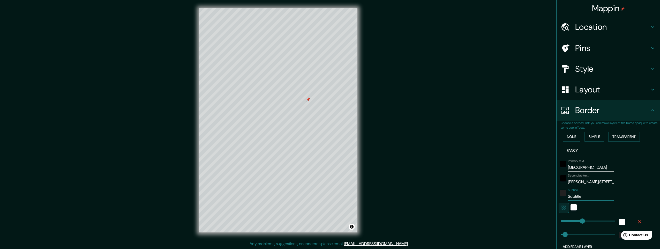
drag, startPoint x: 580, startPoint y: 197, endPoint x: 539, endPoint y: 195, distance: 41.2
click at [539, 195] on div "Mappin Location Kasten Ottergatan, 702 13 Örebro, Sweden Pins Style Layout Bord…" at bounding box center [330, 124] width 660 height 249
type input "5"
type input "245"
type input "49"
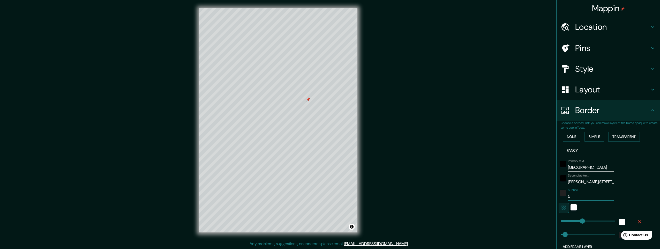
type input "59"
type input "245"
type input "49"
type input "59."
type input "245"
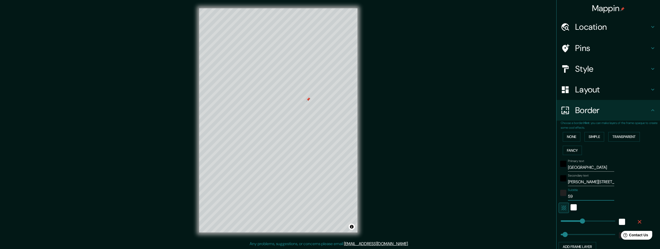
type input "49"
type input "59.2"
type input "245"
type input "49"
type input "59.28"
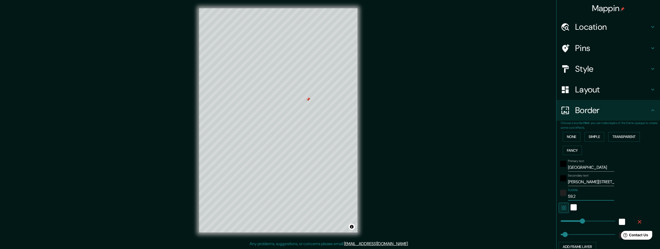
type input "245"
type input "49"
type input "59.280"
type input "245"
type input "49"
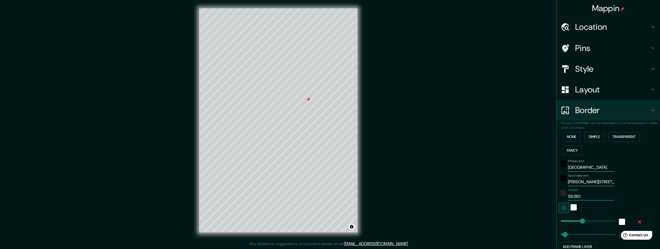
type input "59.280°"
type input "245"
type input "49"
type input "59.280°"
type input "245"
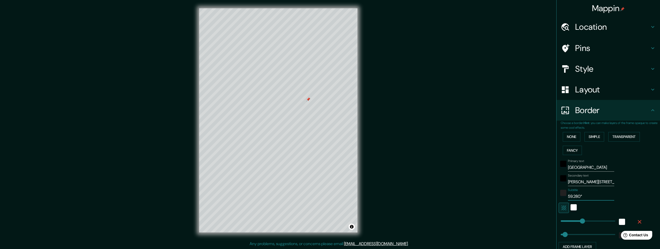
type input "49"
type input "59.280° /"
type input "245"
type input "49"
type input "59.280° /"
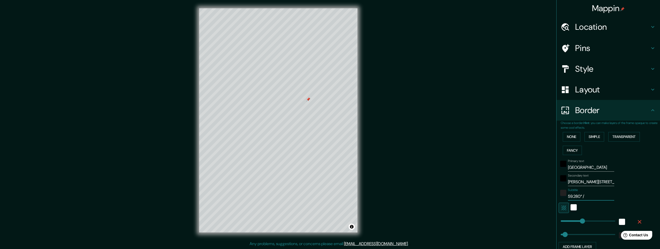
type input "245"
type input "49"
type input "59.280° / 1"
type input "245"
type input "49"
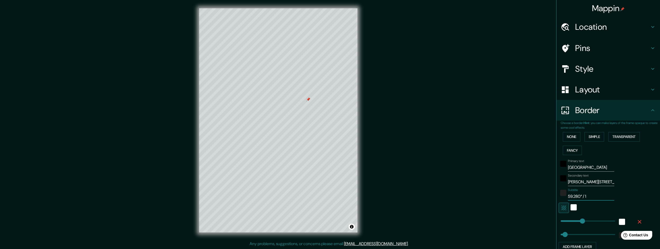
type input "59.280° / 15"
type input "245"
type input "49"
type input "59.280° / 15."
type input "245"
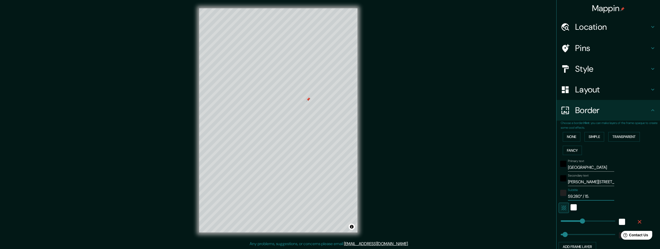
type input "49"
type input "59.280° / 15.2"
type input "245"
type input "49"
type input "59.280° / 15.22"
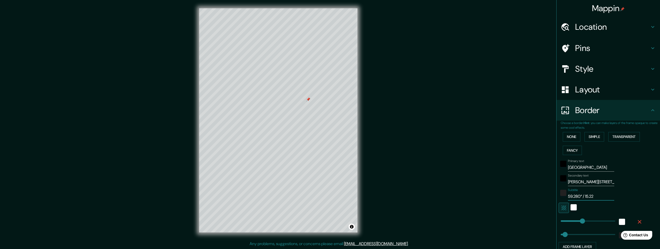
type input "245"
type input "49"
type input "59.280° / 15.229"
type input "245"
type input "49"
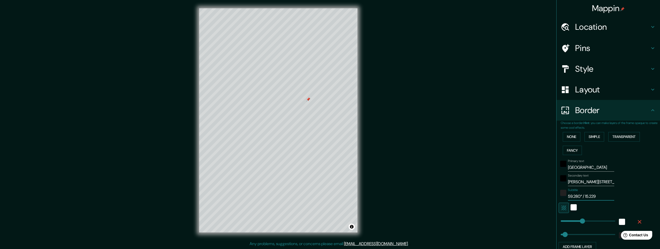
type input "59.280° / 15.229°"
type input "245"
type input "49"
click at [579, 196] on input "59.280° / 15.229°" at bounding box center [591, 196] width 46 height 8
type input "59.280° / 15.229°"
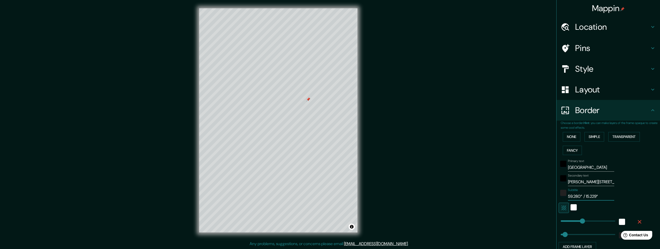
type input "245"
type input "49"
type input "59.280° N / 15.229°"
type input "245"
type input "49"
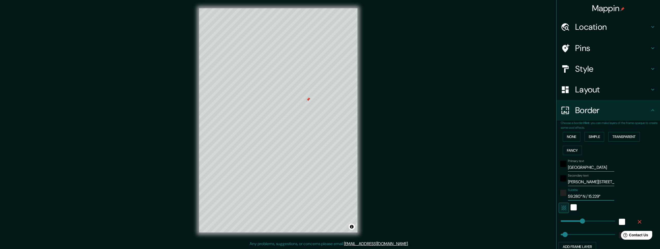
click at [600, 196] on input "59.280° N / 15.229°" at bounding box center [591, 196] width 46 height 8
type input "59.280° N / 15.229°"
type input "245"
type input "49"
type input "59.280° N / 15.229° E"
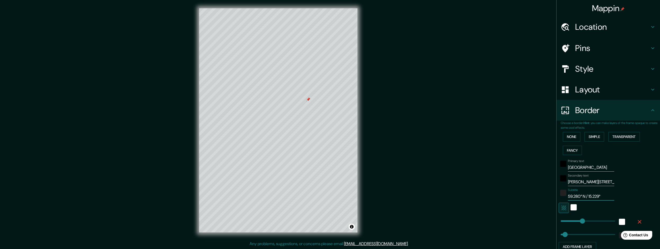
type input "245"
type input "49"
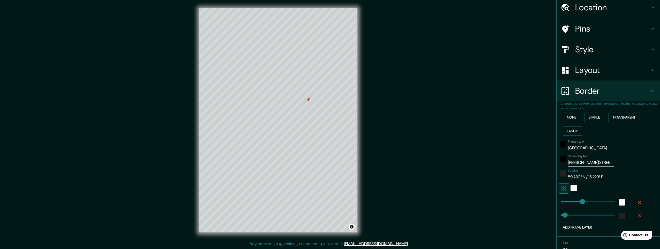
scroll to position [46, 0]
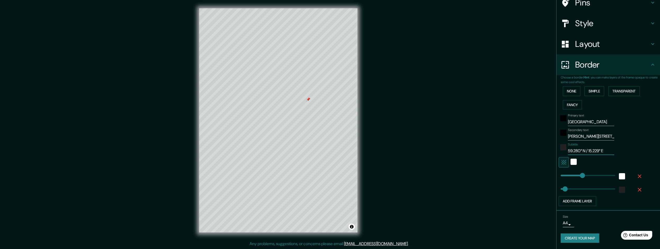
type input "59.280° N / 15.229° E"
click at [576, 239] on button "Create your map" at bounding box center [580, 238] width 39 height 10
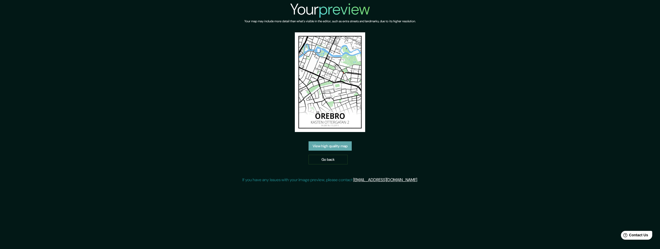
click at [334, 146] on link "View high quality map" at bounding box center [330, 146] width 43 height 10
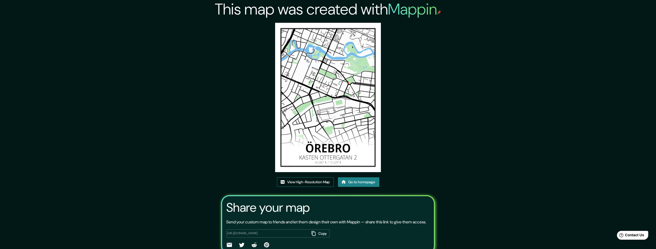
click at [298, 184] on link "View High-Resolution Map" at bounding box center [305, 182] width 57 height 10
